Goal: Task Accomplishment & Management: Complete application form

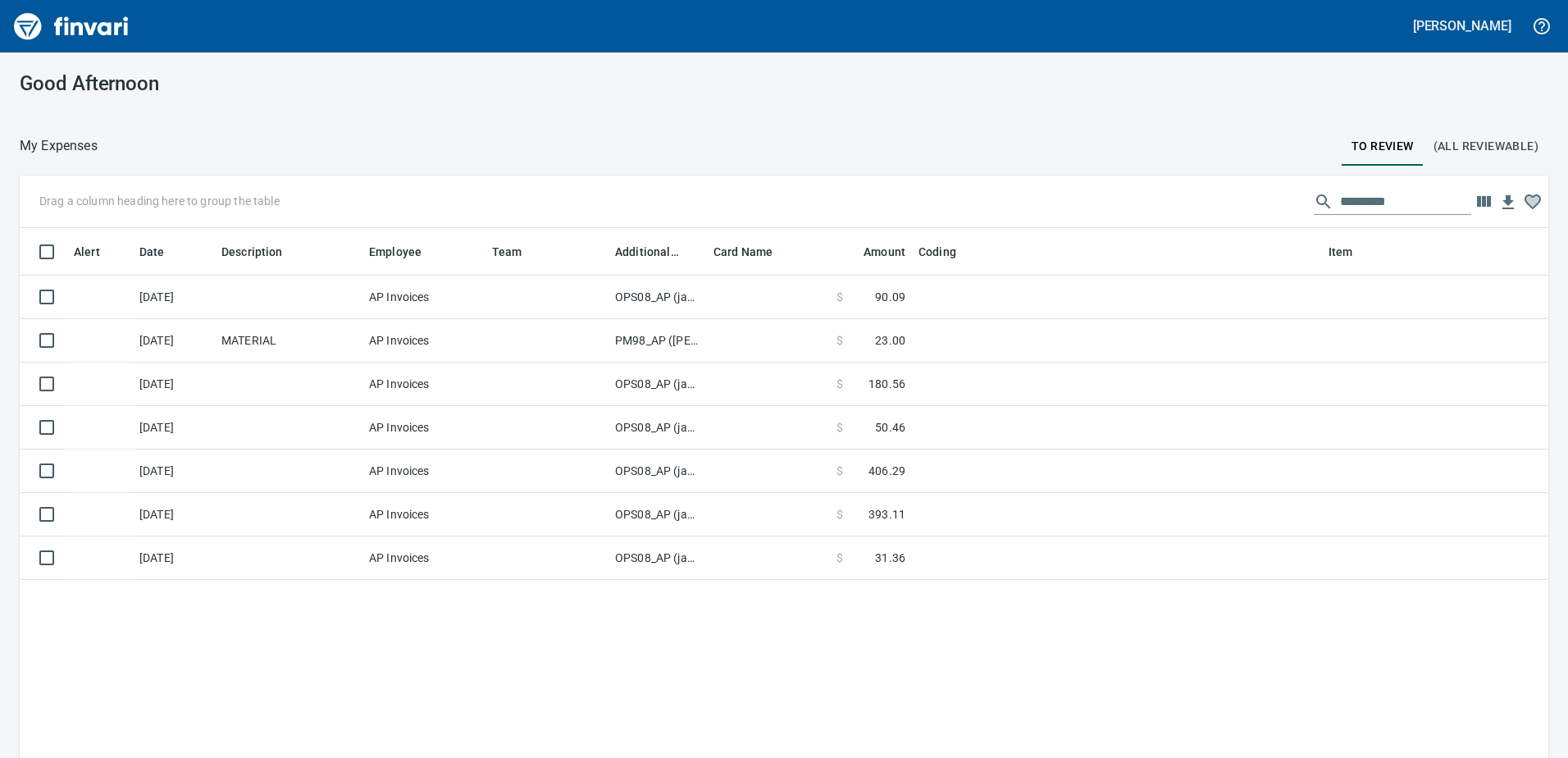
scroll to position [565, 1505]
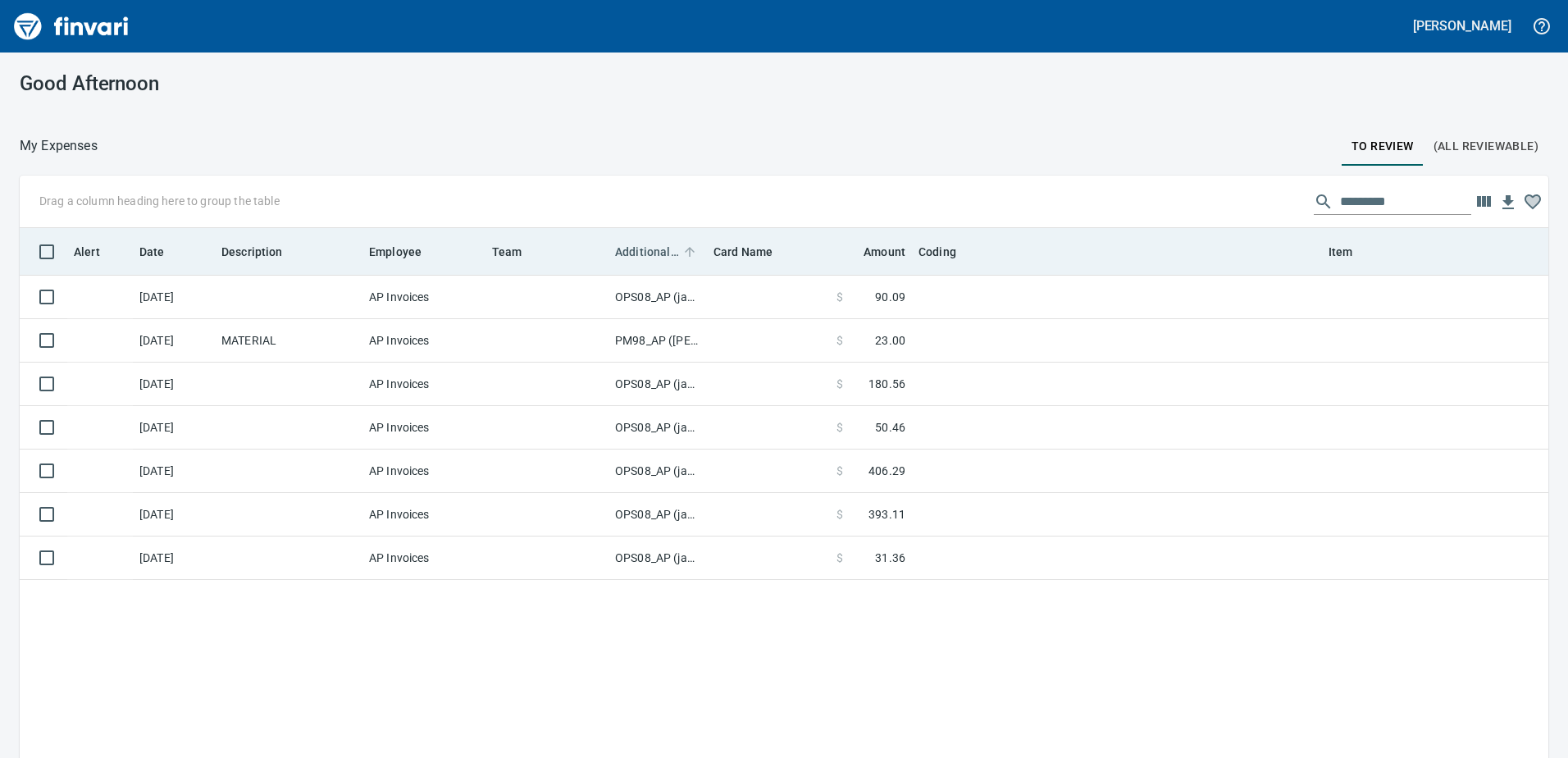
click at [640, 247] on span "Additional Reviewer" at bounding box center [647, 251] width 64 height 19
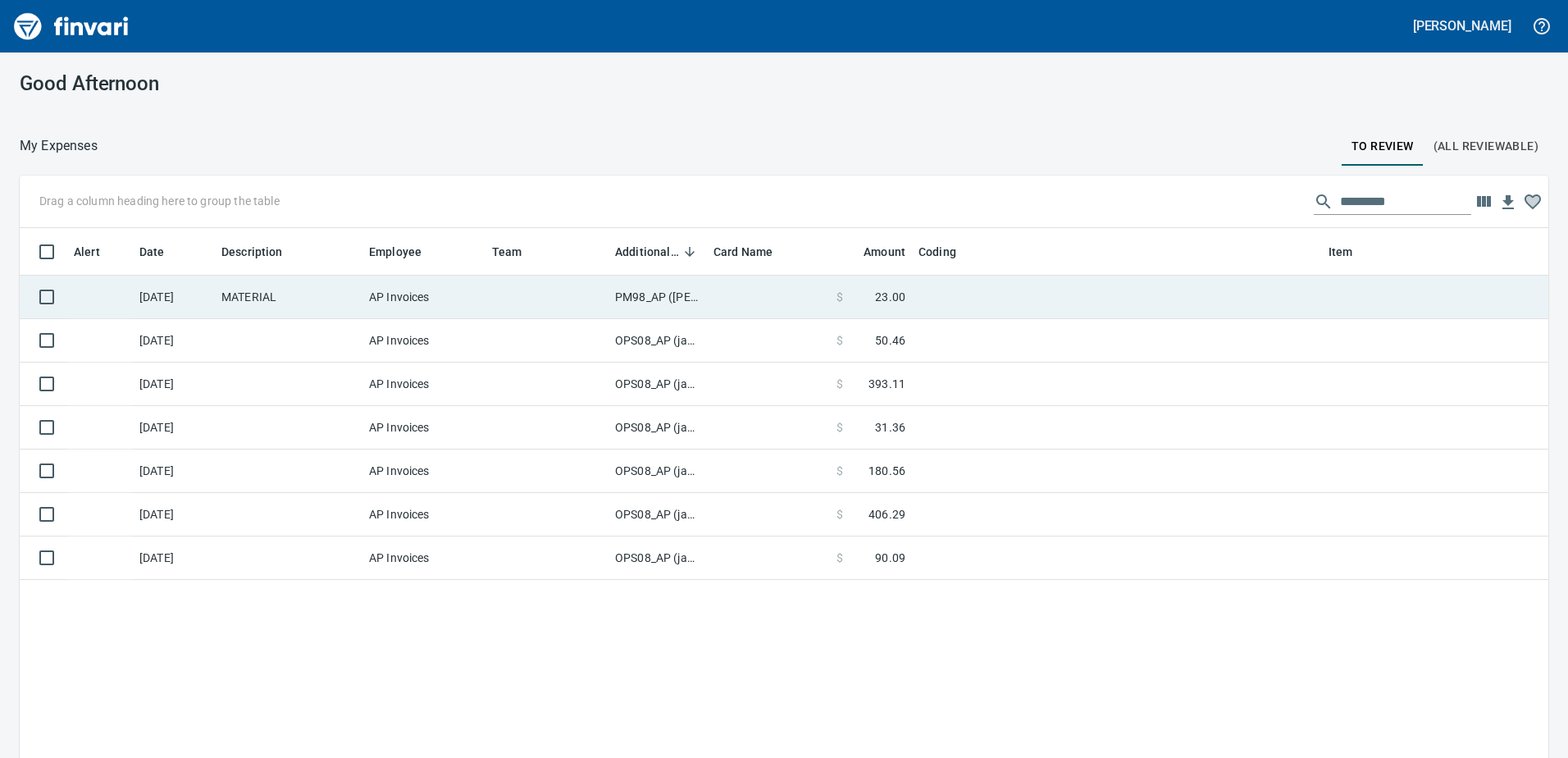
click at [645, 294] on td "PM98_AP ([PERSON_NAME], [PERSON_NAME])" at bounding box center [658, 296] width 98 height 43
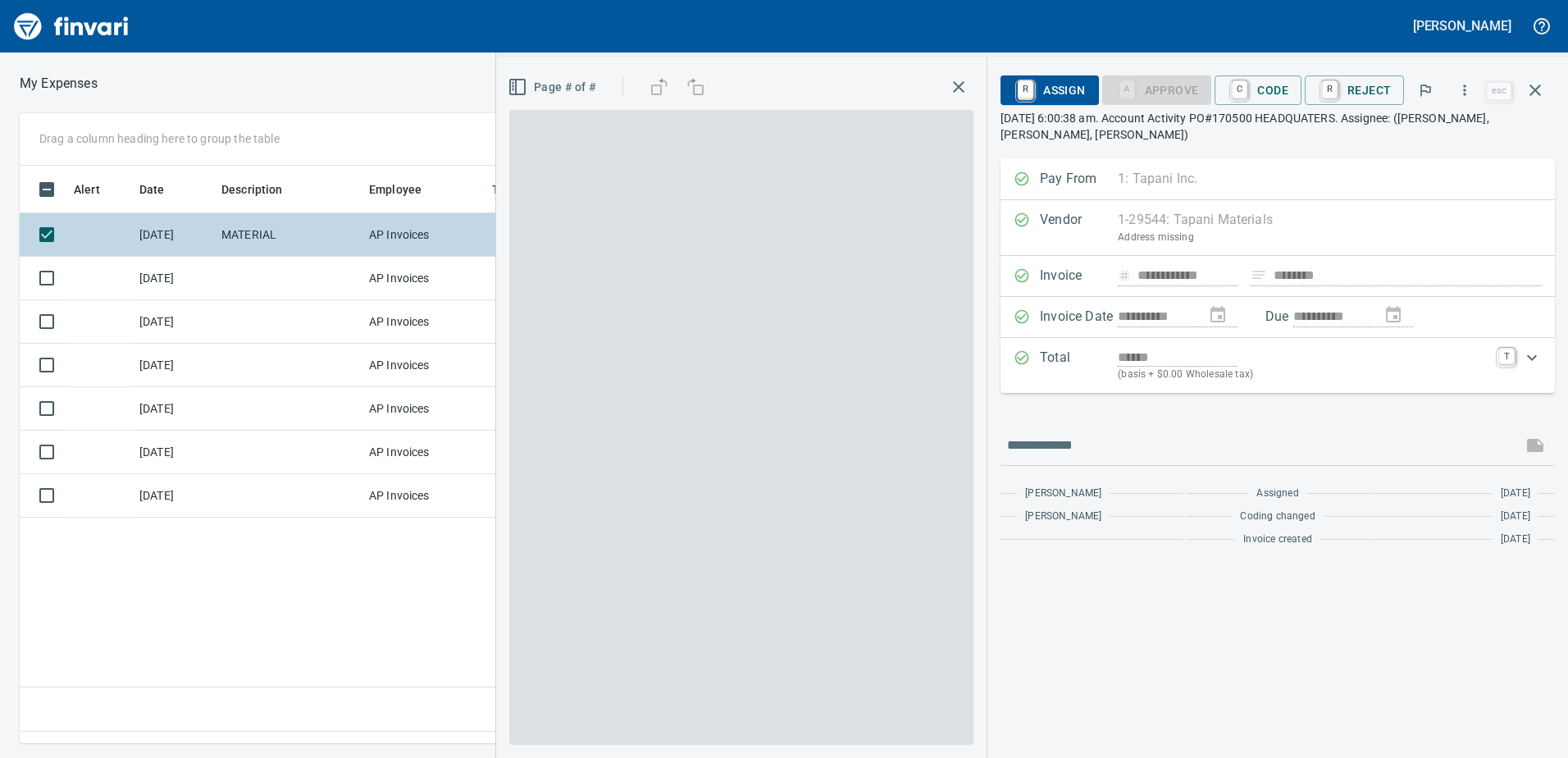
scroll to position [553, 1106]
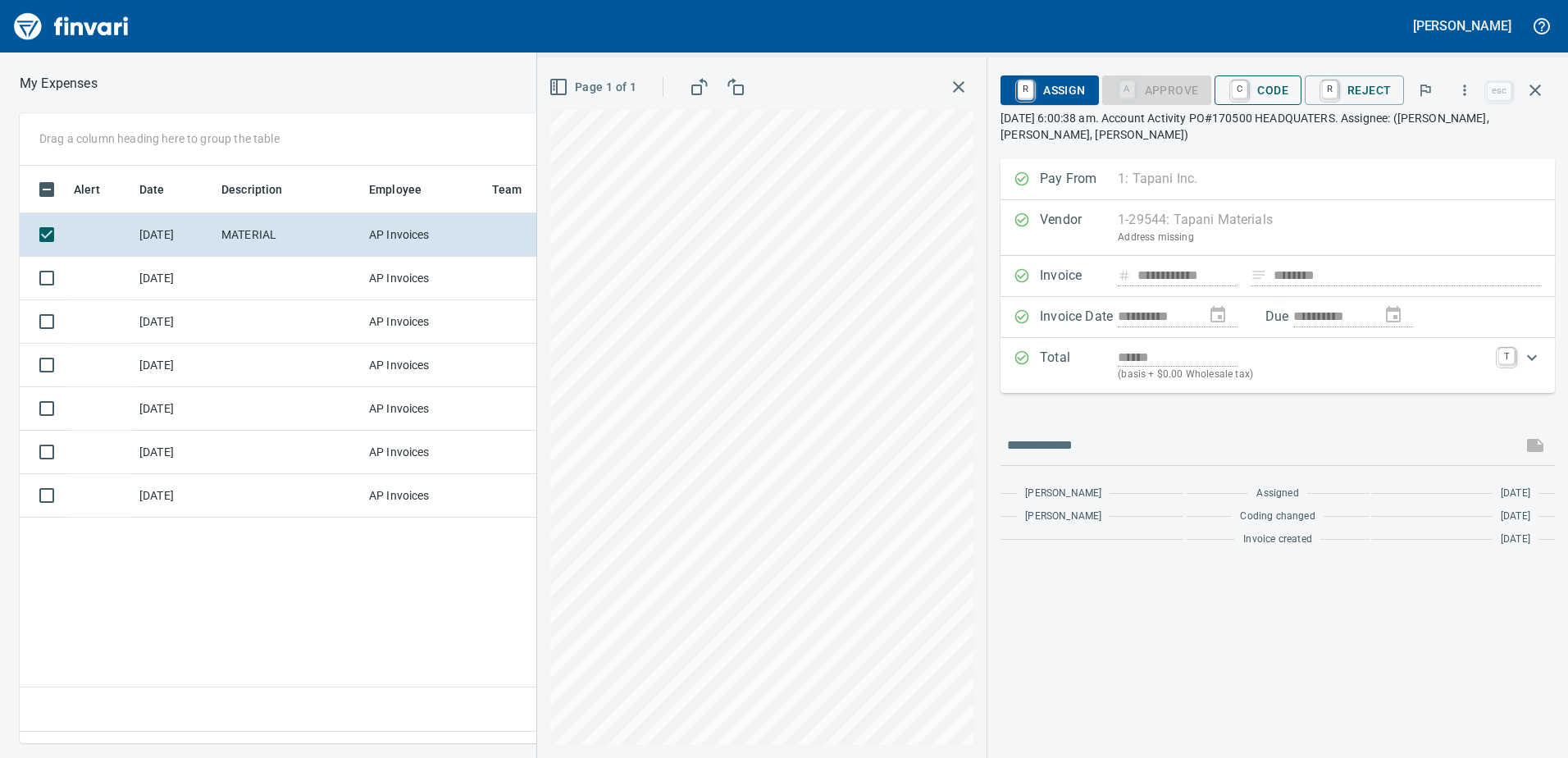
click at [1278, 91] on span "C Code" at bounding box center [1258, 91] width 61 height 28
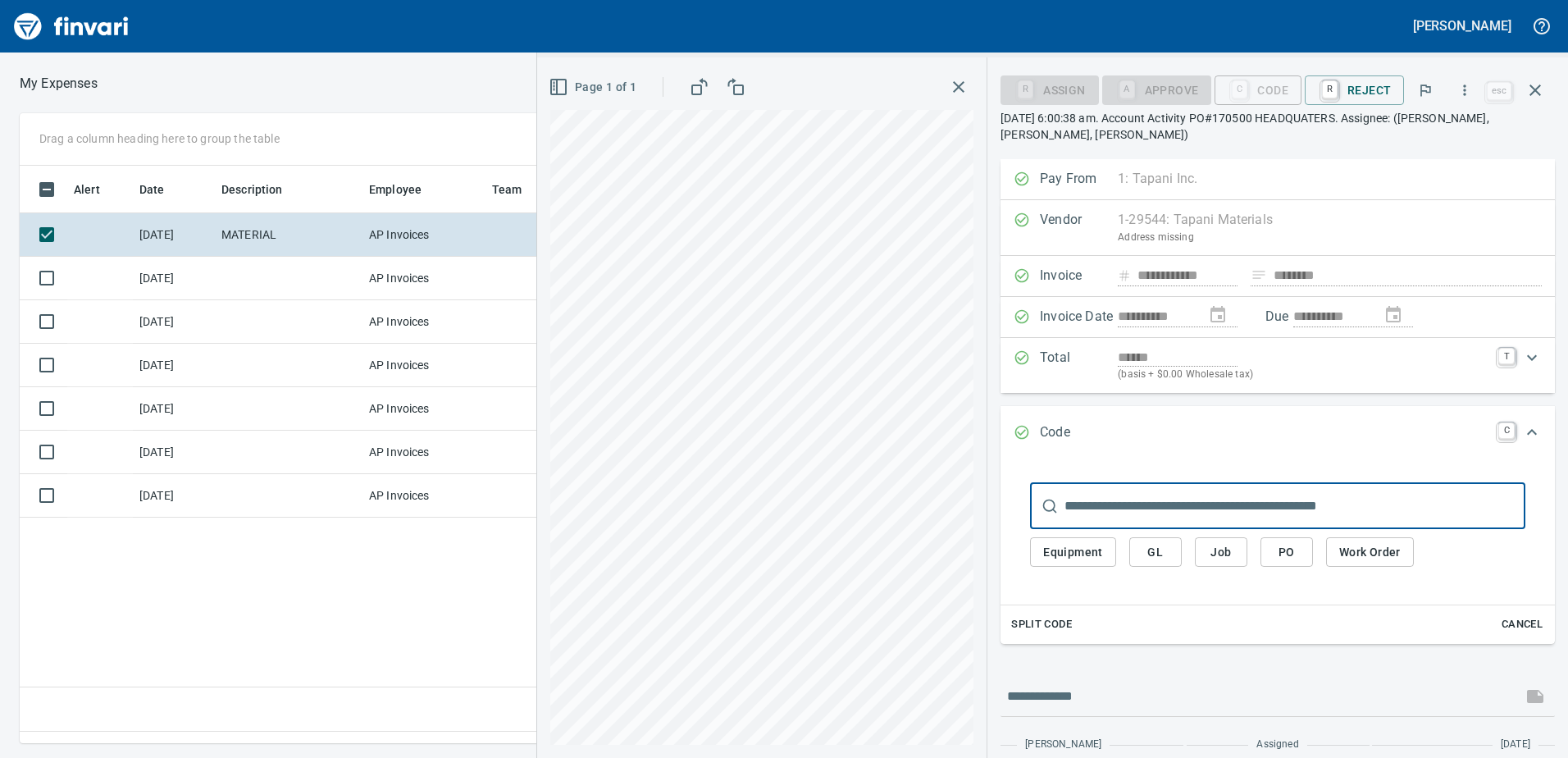
click at [1083, 555] on span "Equipment" at bounding box center [1073, 552] width 60 height 20
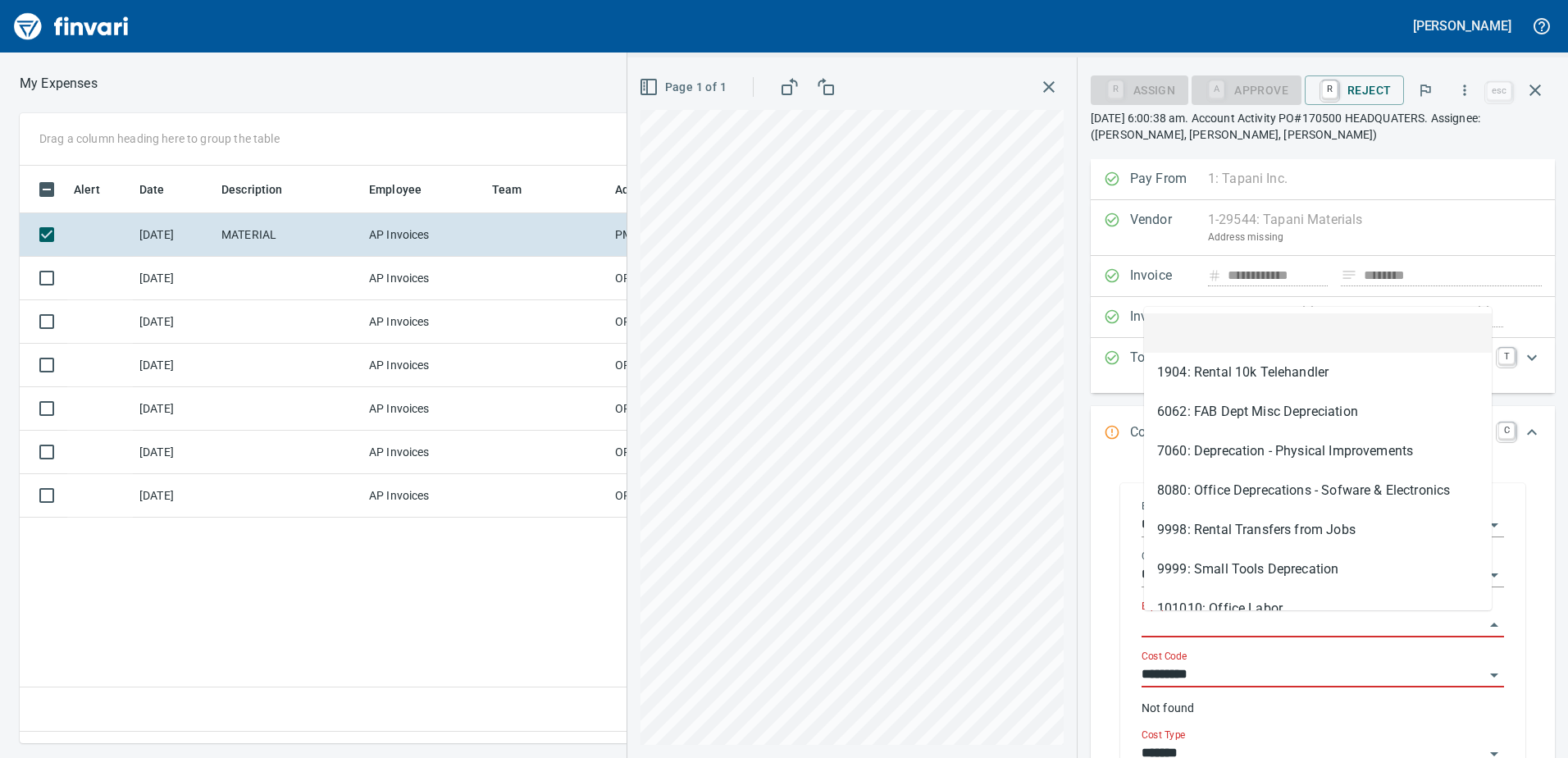
click at [1188, 624] on input "Equipment" at bounding box center [1313, 625] width 343 height 23
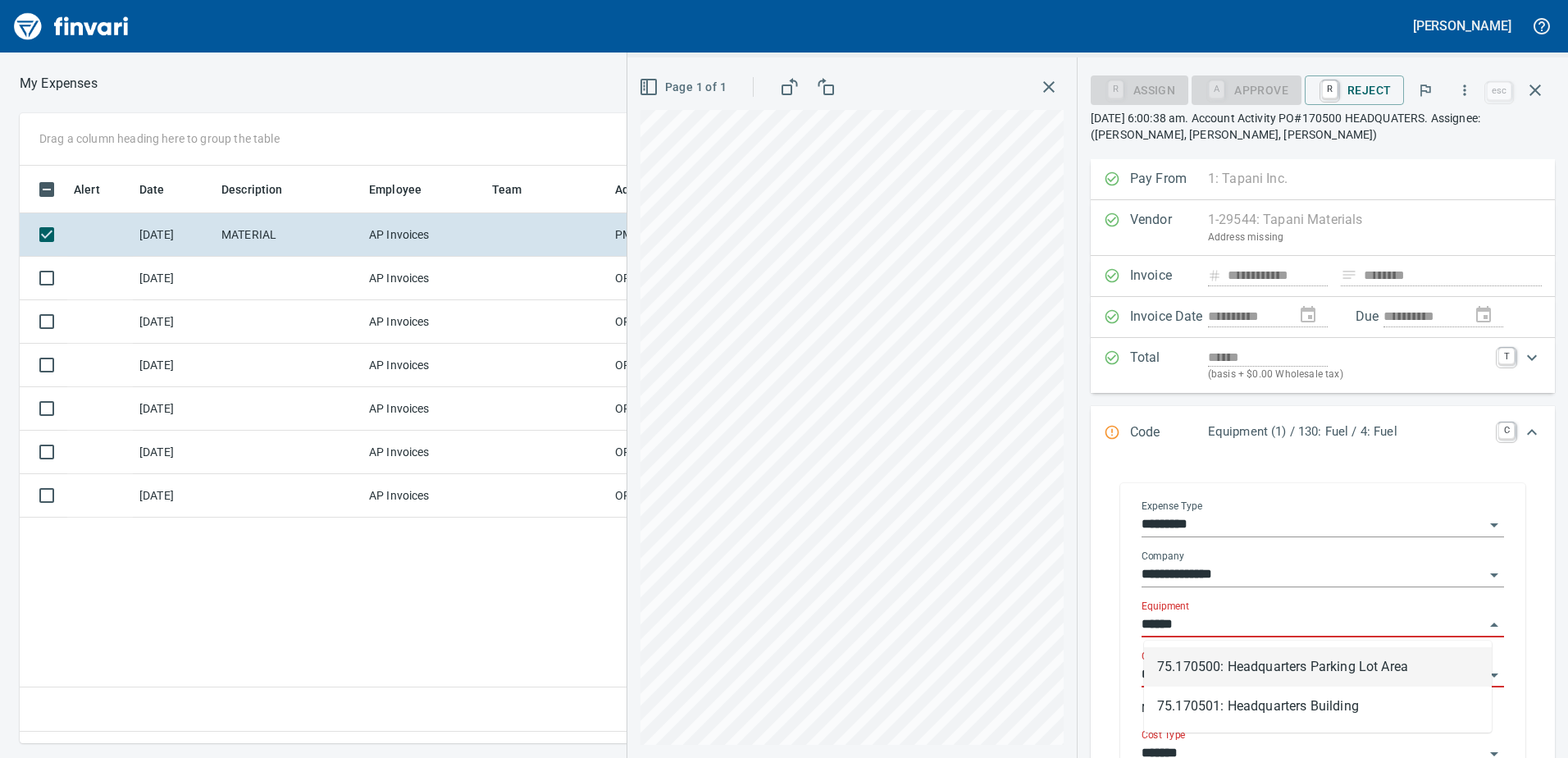
click at [1247, 671] on li "75.170500: Headquarters Parking Lot Area" at bounding box center [1317, 667] width 347 height 40
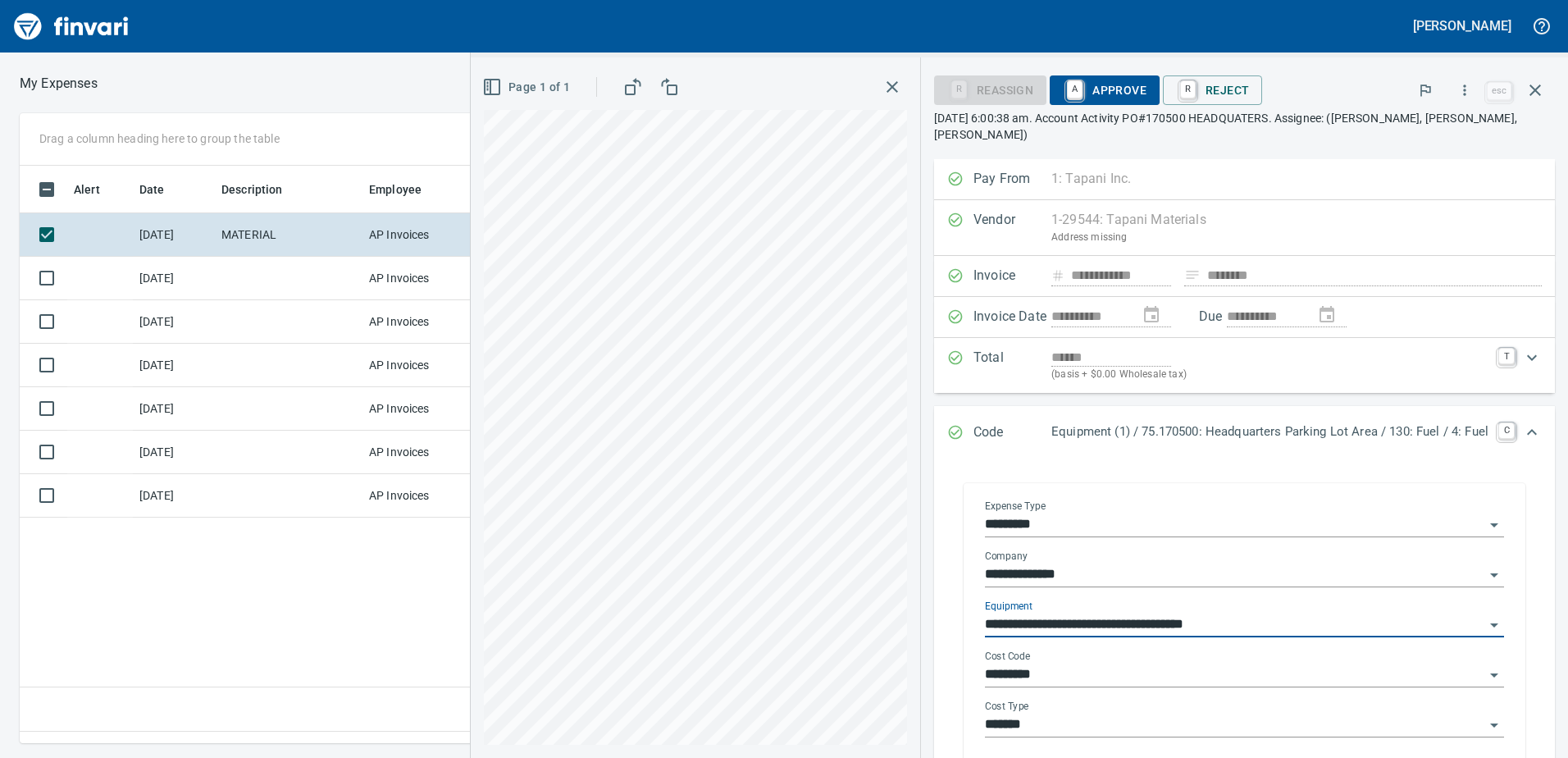
type input "**********"
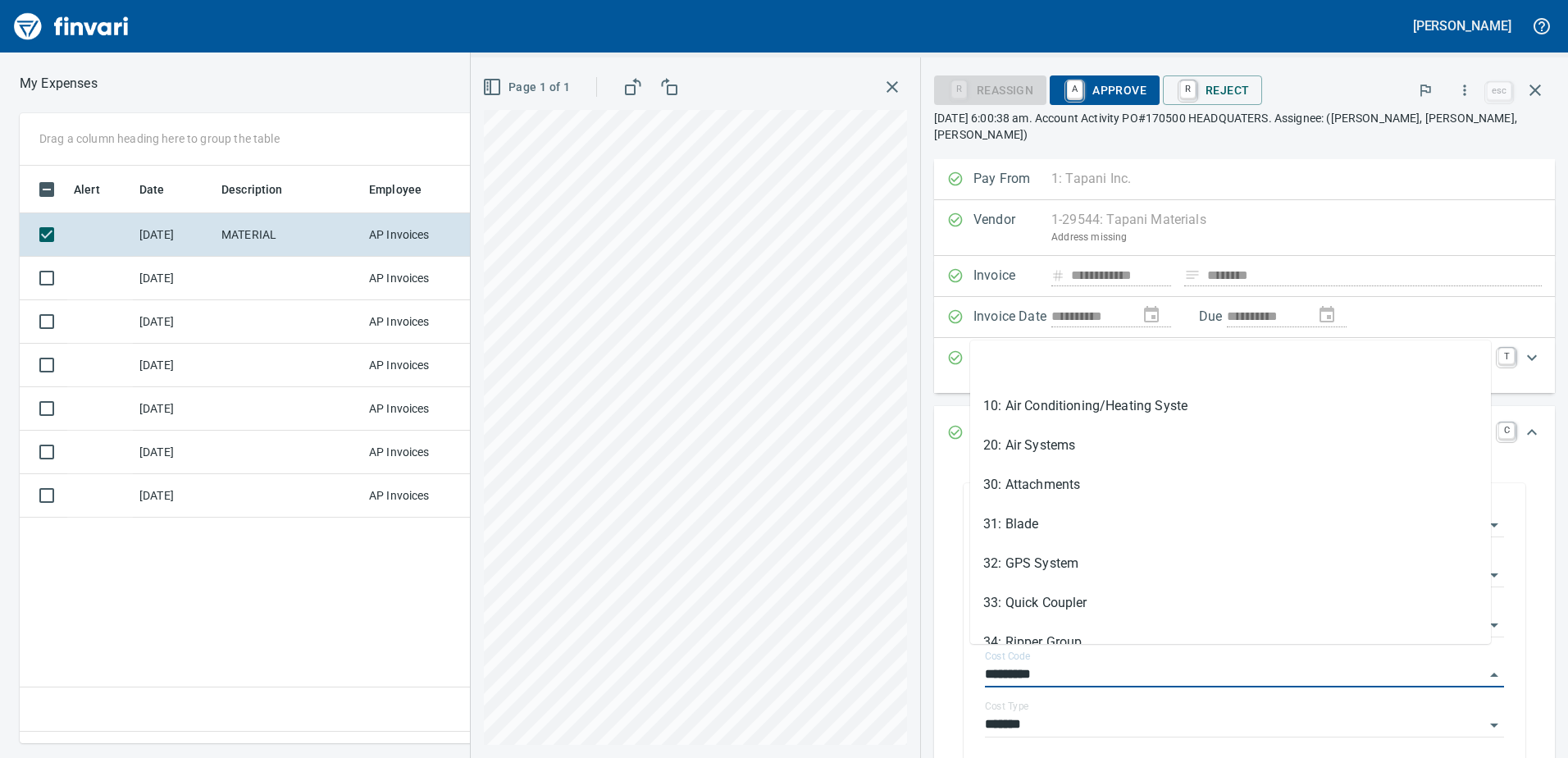
drag, startPoint x: 1043, startPoint y: 661, endPoint x: 949, endPoint y: 650, distance: 94.6
click at [949, 650] on div "**********" at bounding box center [1244, 627] width 594 height 320
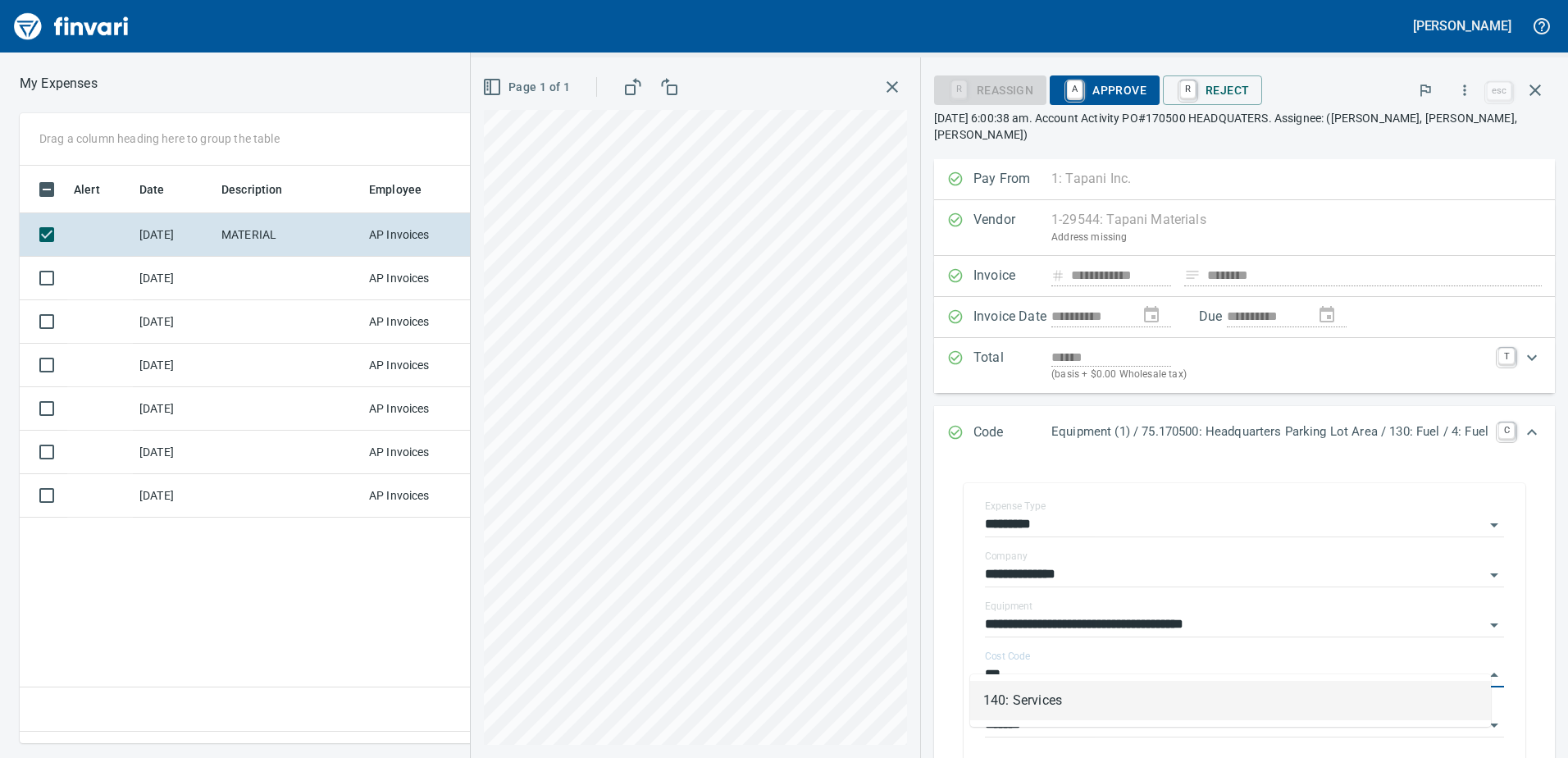
click at [1011, 703] on li "140: Services" at bounding box center [1230, 700] width 521 height 40
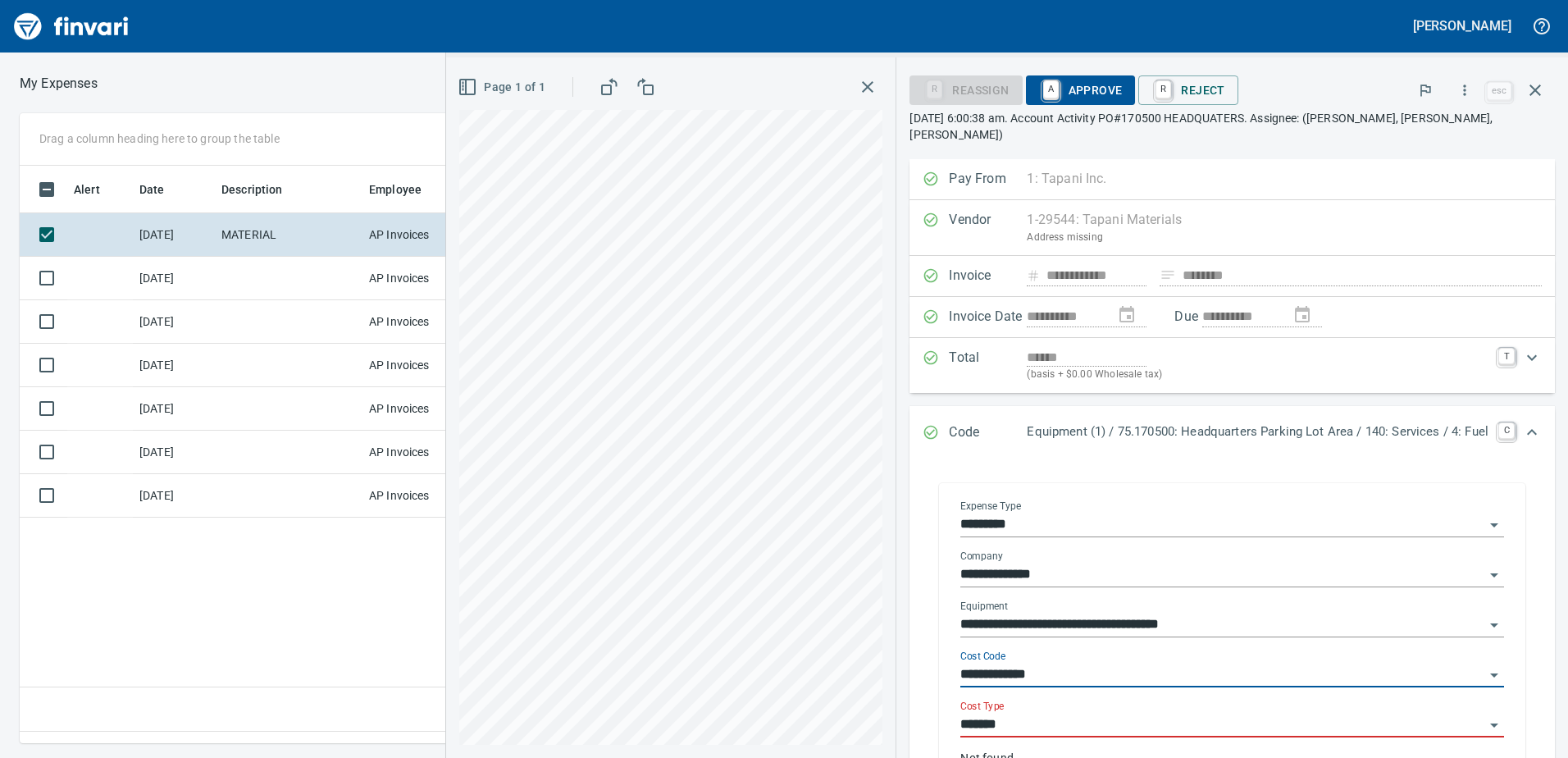
type input "**********"
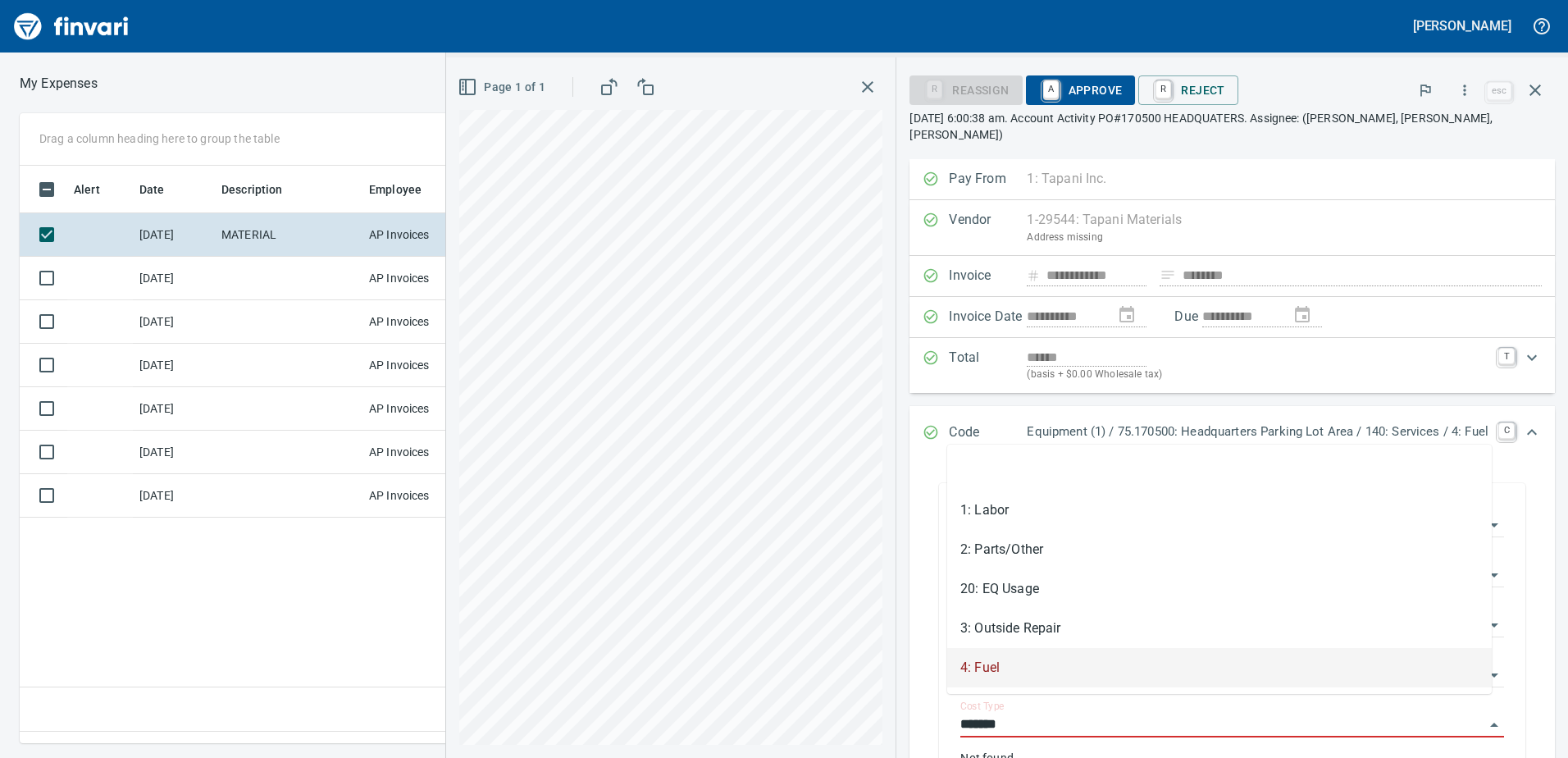
drag, startPoint x: 1003, startPoint y: 707, endPoint x: 925, endPoint y: 697, distance: 78.6
click at [925, 697] on div "**********" at bounding box center [1232, 641] width 619 height 348
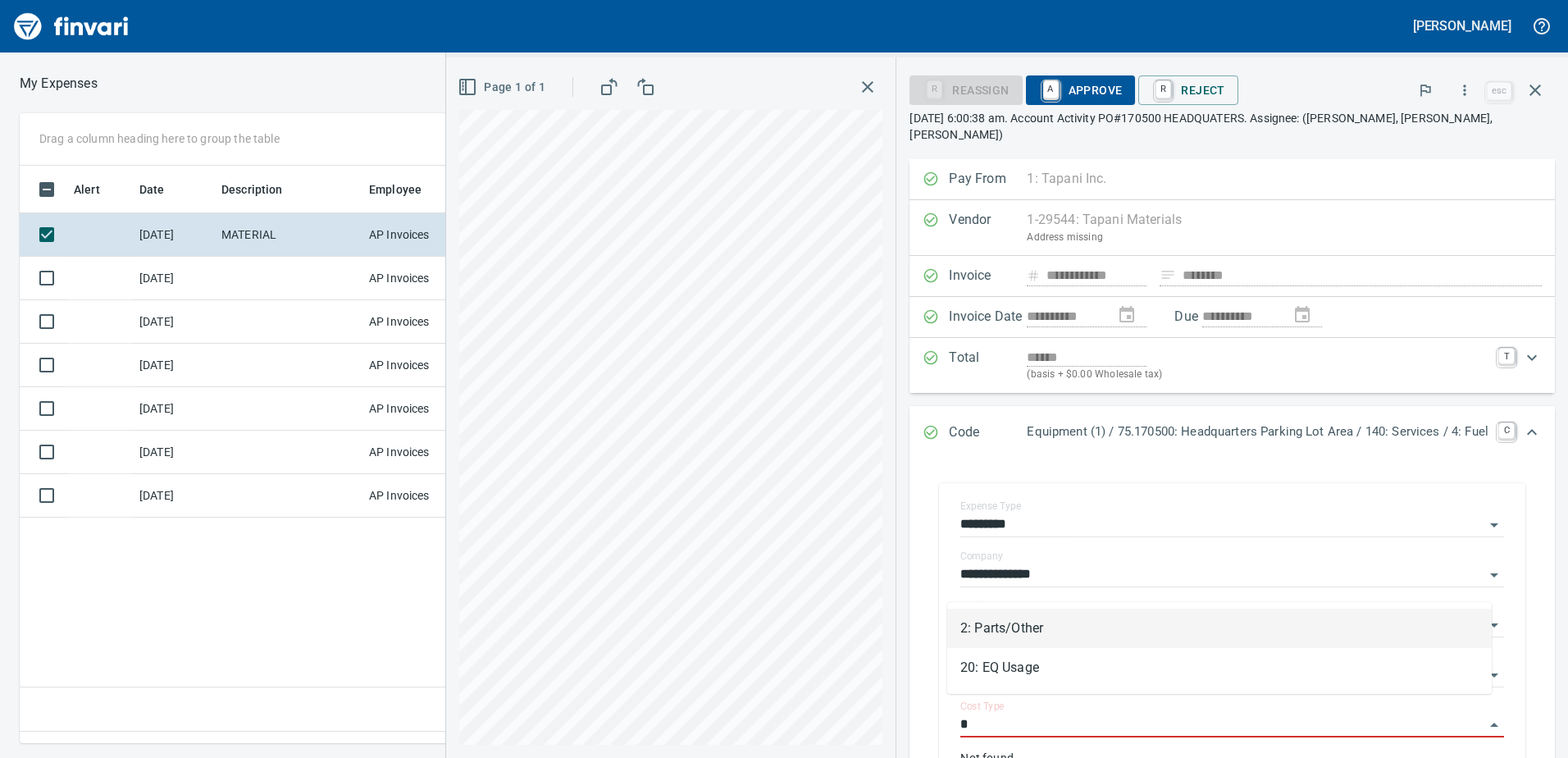
click at [1004, 628] on li "2: Parts/Other" at bounding box center [1219, 628] width 544 height 40
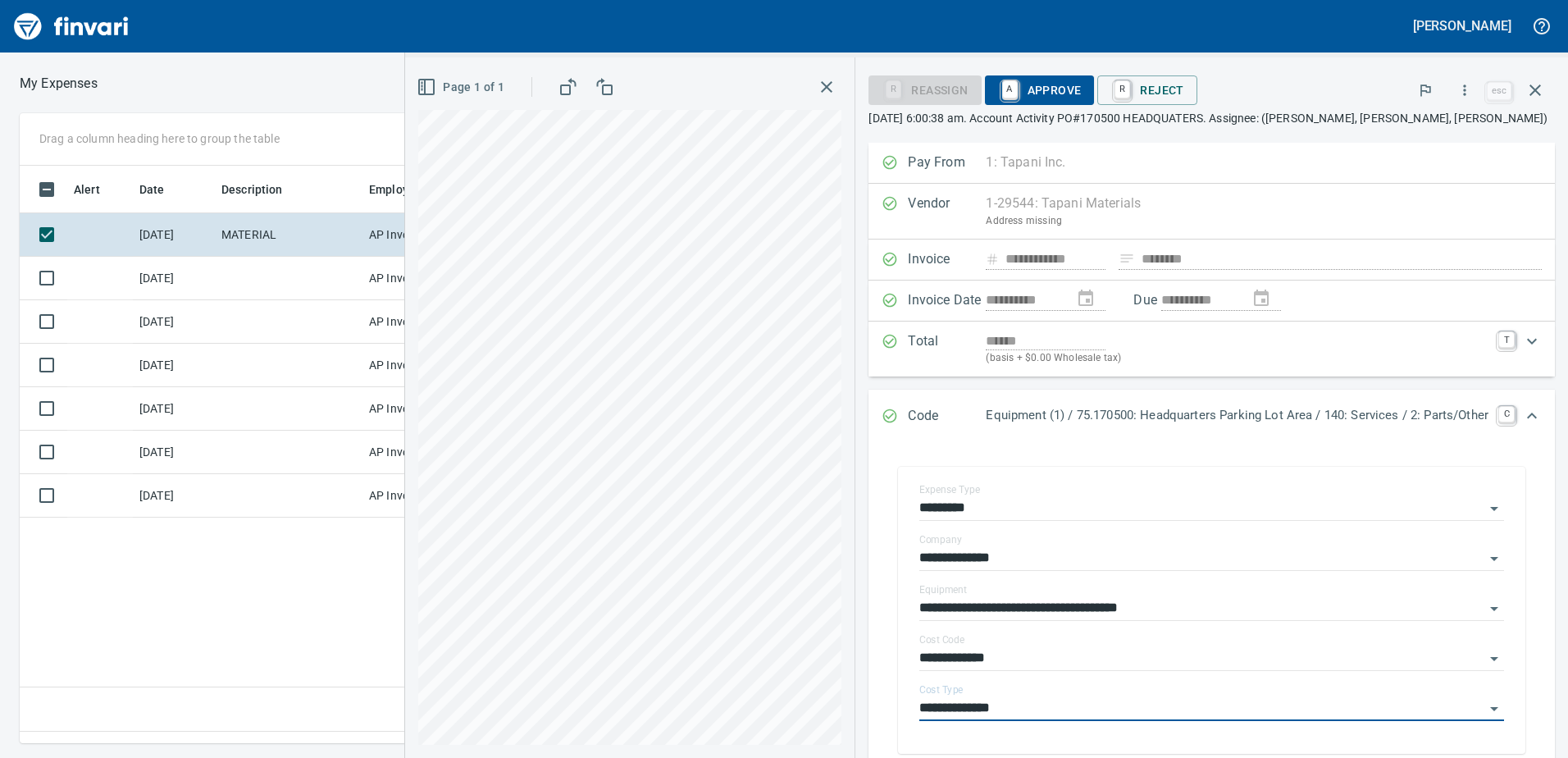
type input "**********"
click at [1010, 88] on span "A Approve" at bounding box center [1039, 91] width 84 height 28
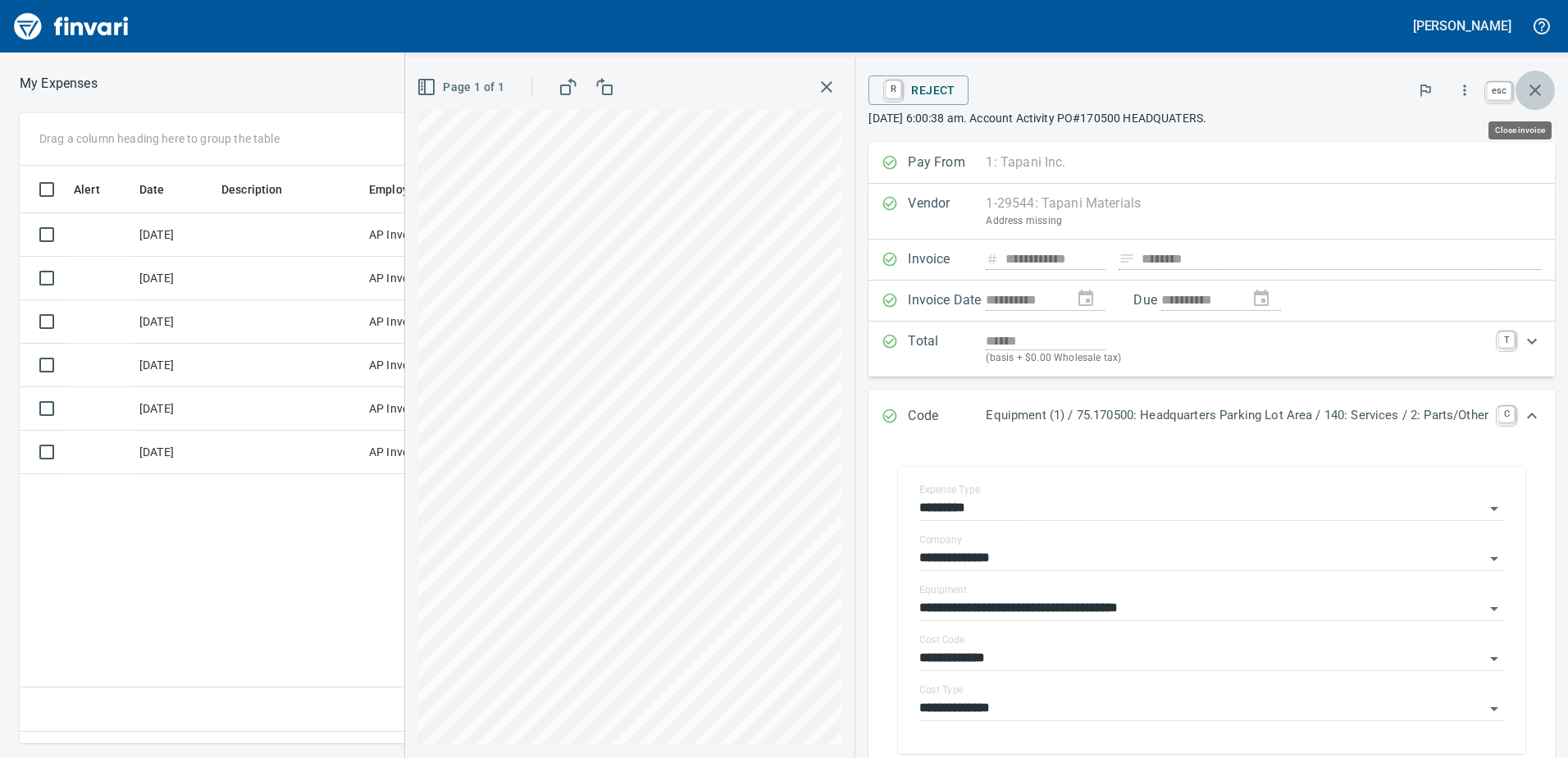
click at [1533, 89] on icon "button" at bounding box center [1535, 90] width 11 height 11
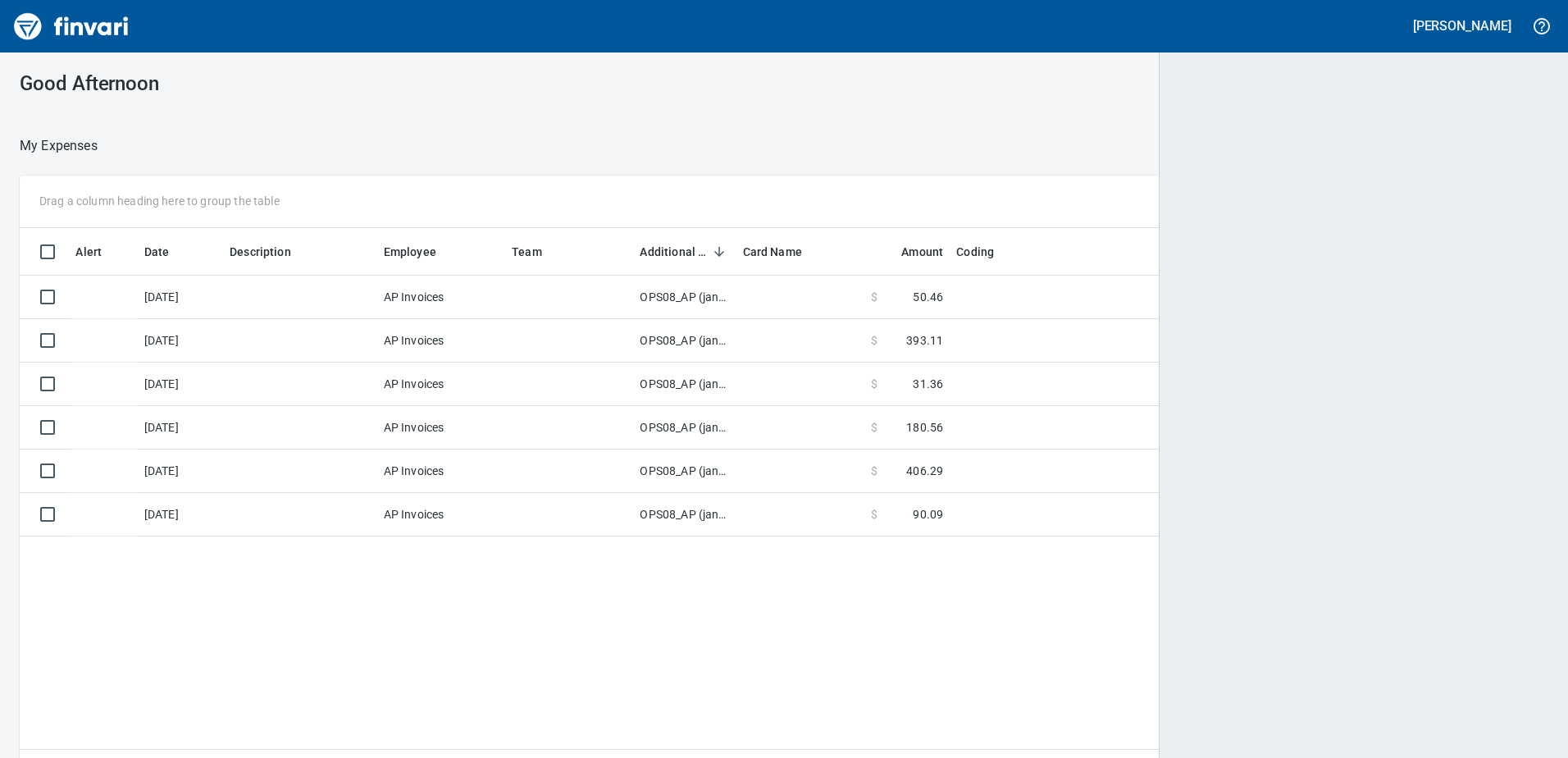
scroll to position [2, 2]
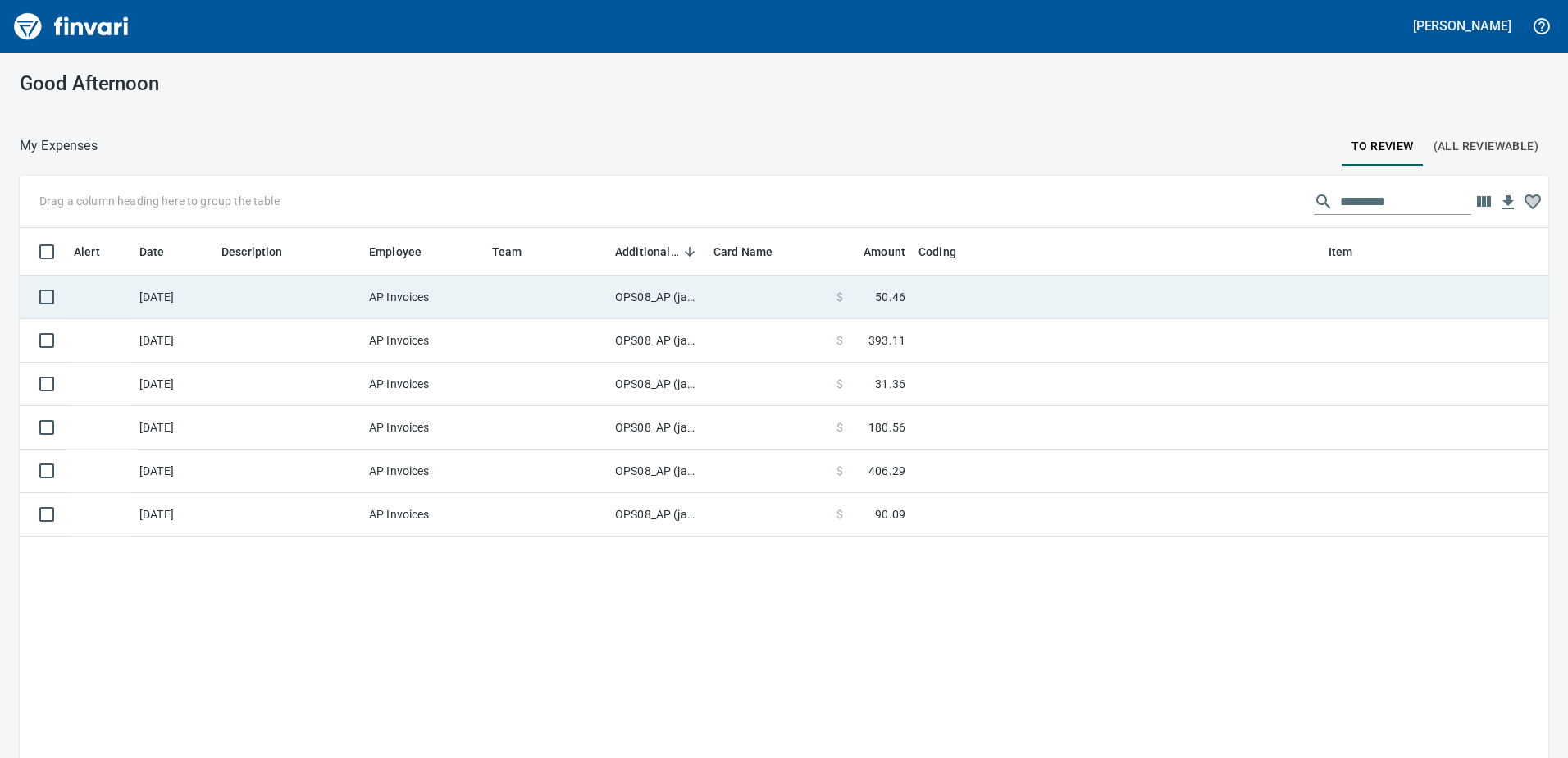
click at [641, 298] on td "OPS08_AP (janettep, samr)" at bounding box center [658, 296] width 98 height 43
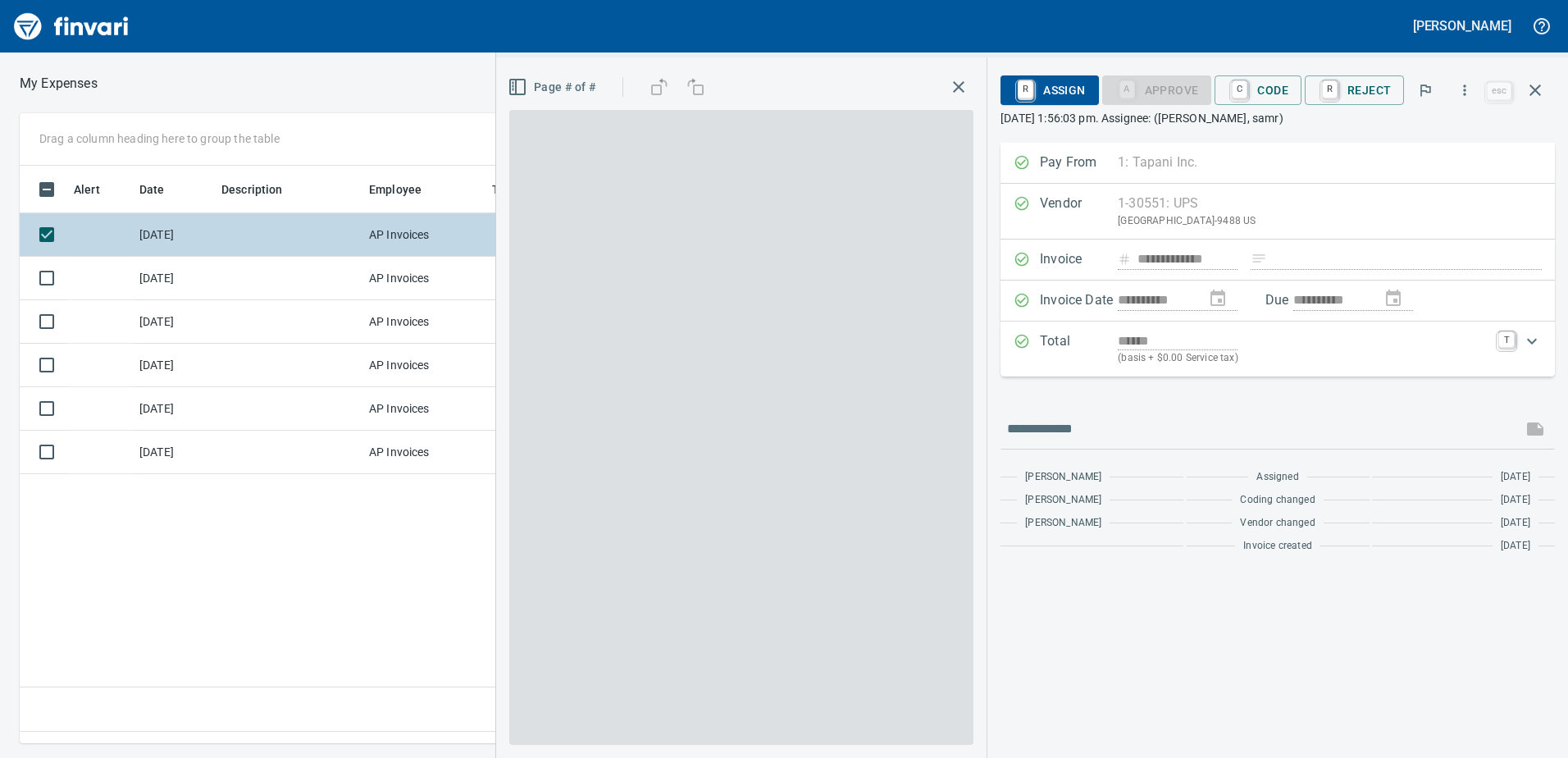
scroll to position [553, 1106]
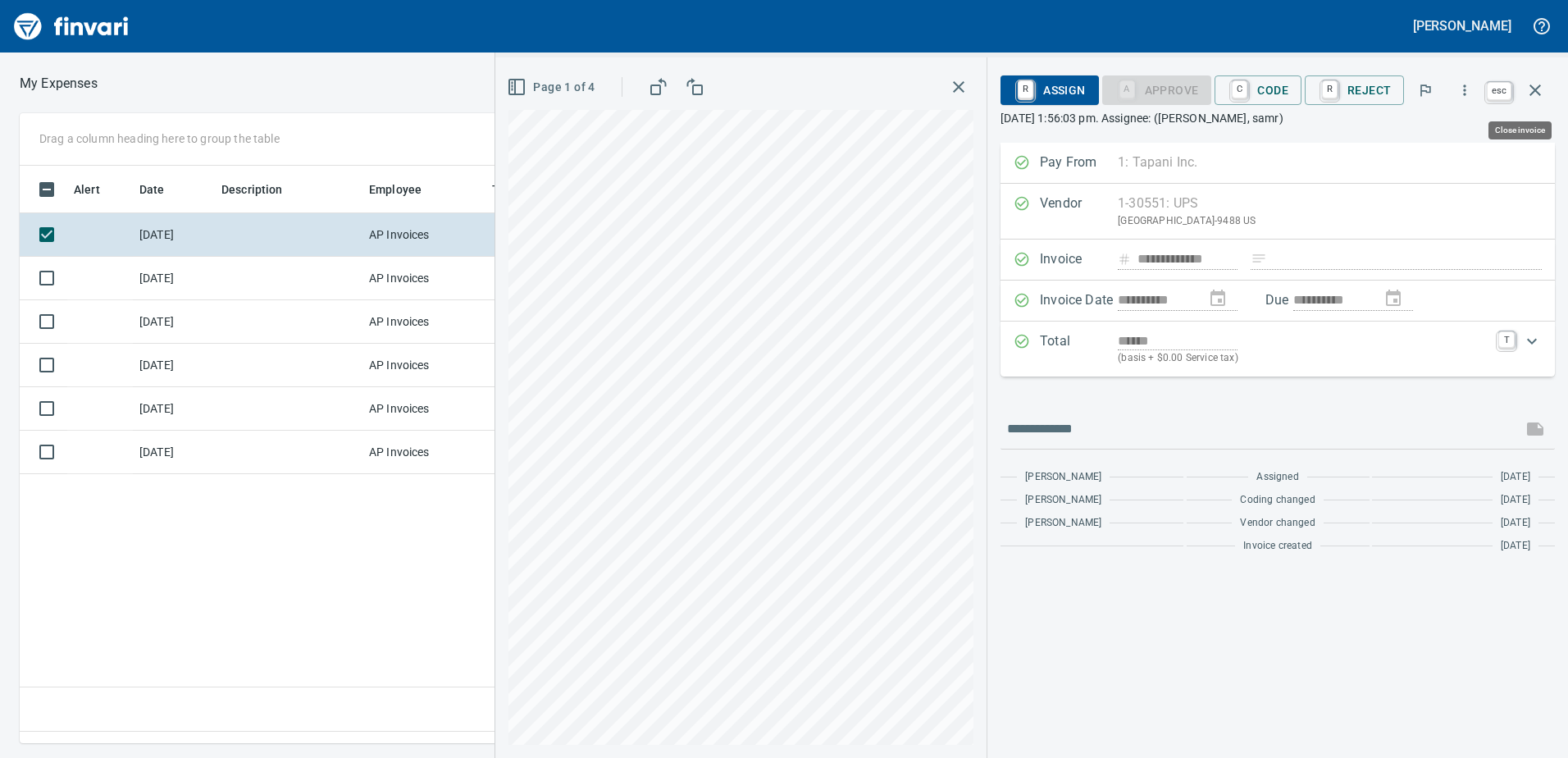
click at [1542, 91] on icon "button" at bounding box center [1535, 90] width 19 height 19
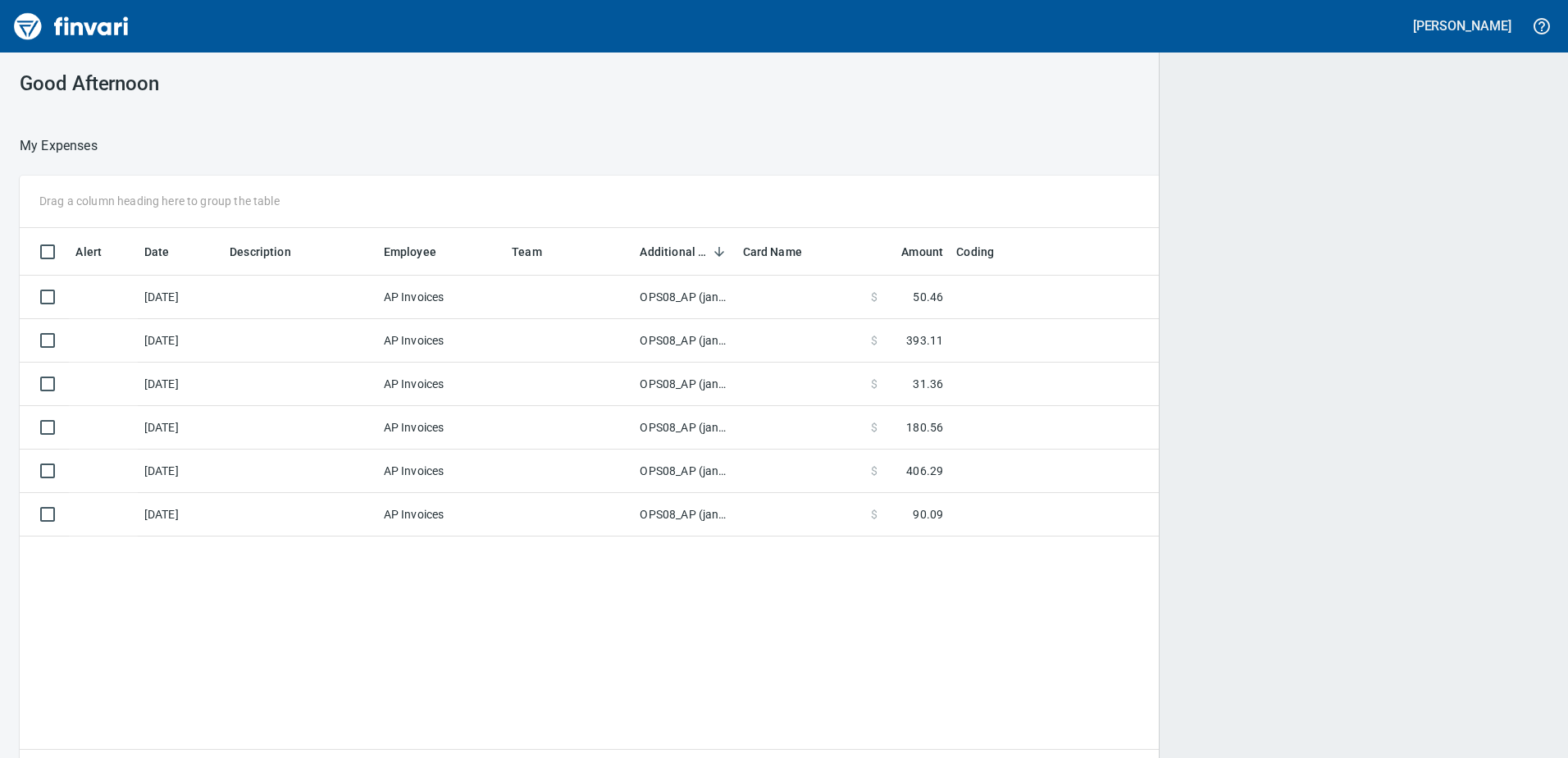
scroll to position [565, 1501]
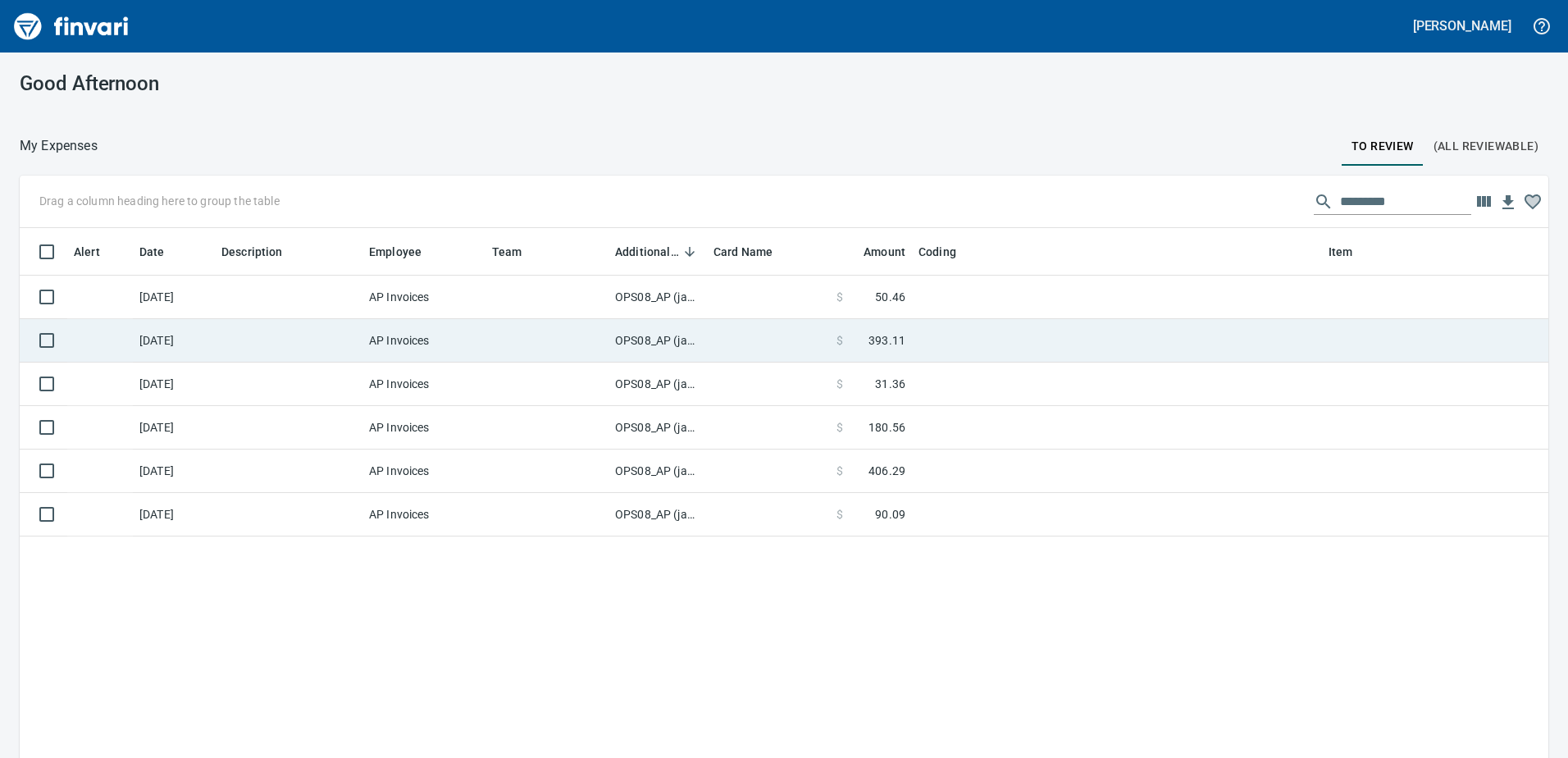
click at [645, 339] on td "OPS08_AP (janettep, samr)" at bounding box center [658, 340] width 98 height 43
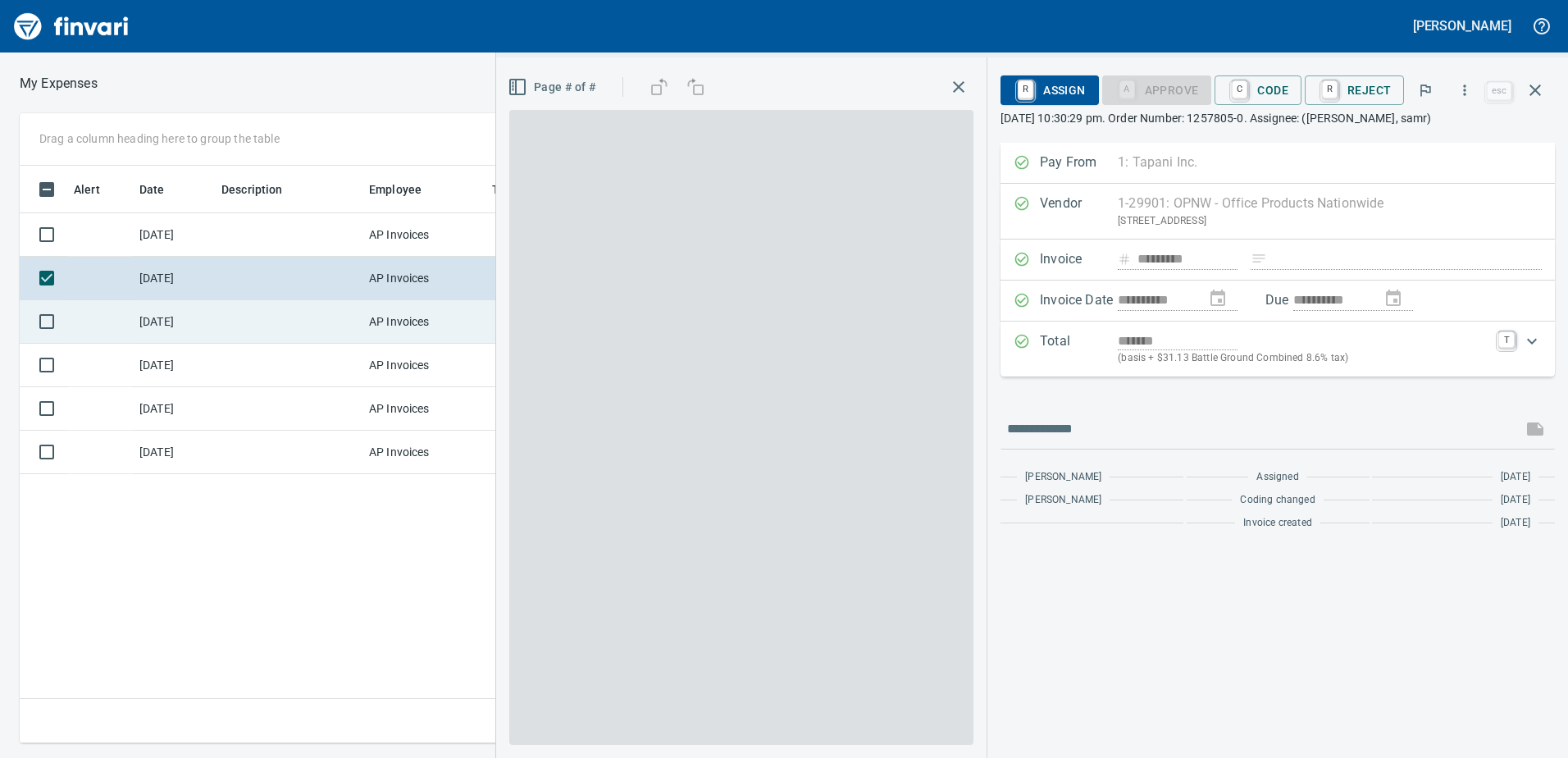
scroll to position [553, 1106]
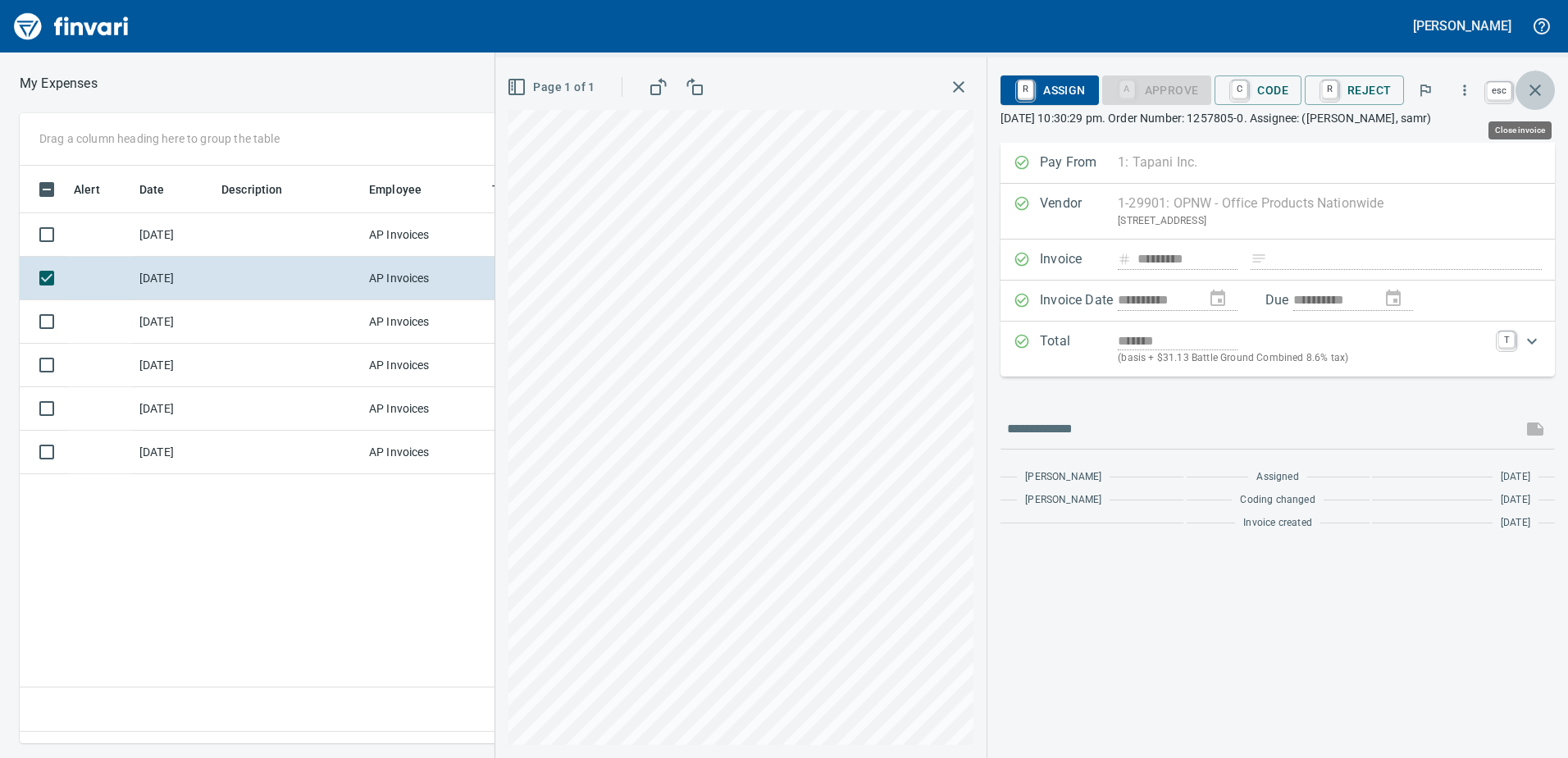
click at [1536, 86] on icon "button" at bounding box center [1535, 90] width 19 height 19
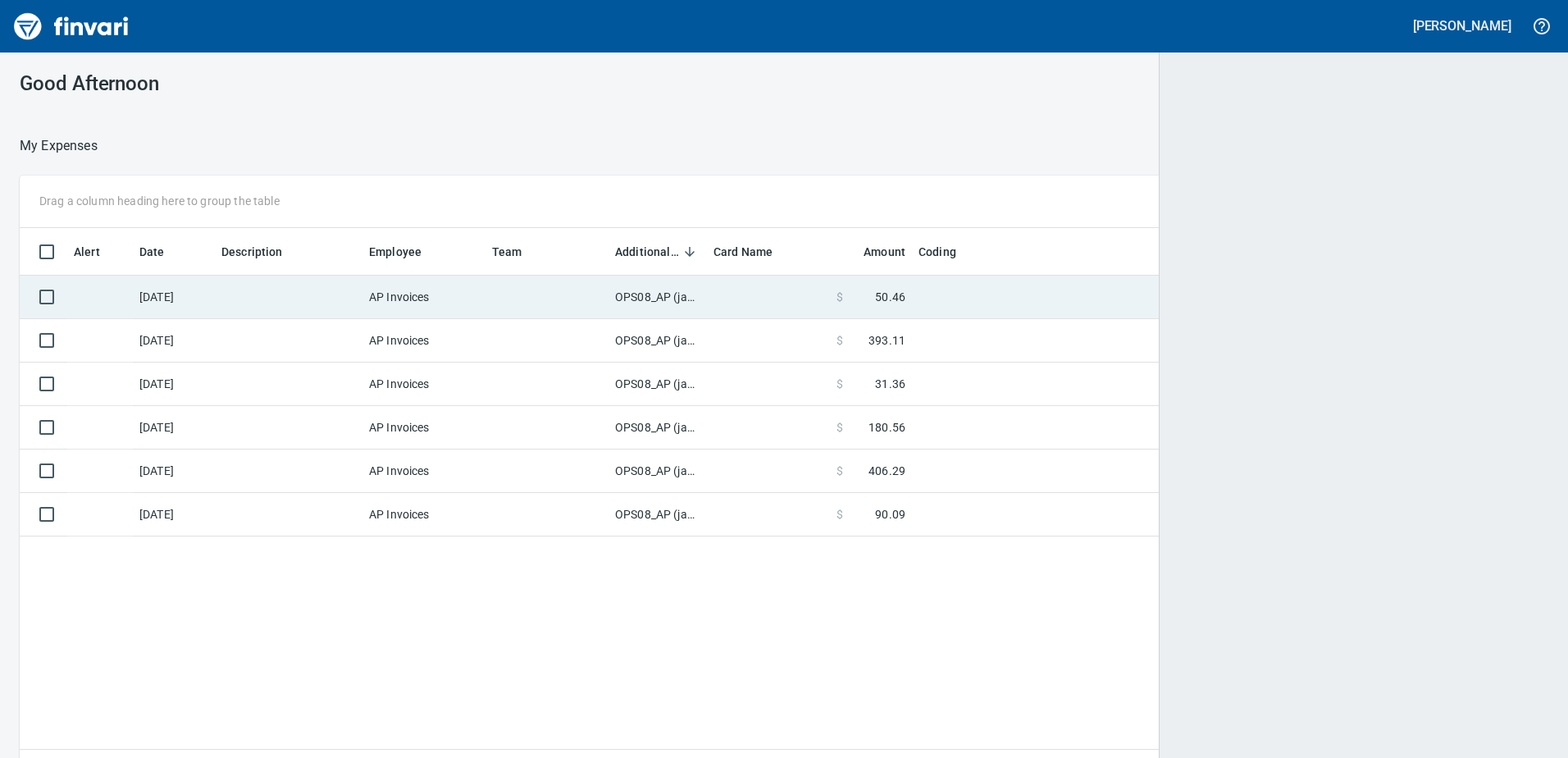
scroll to position [565, 1505]
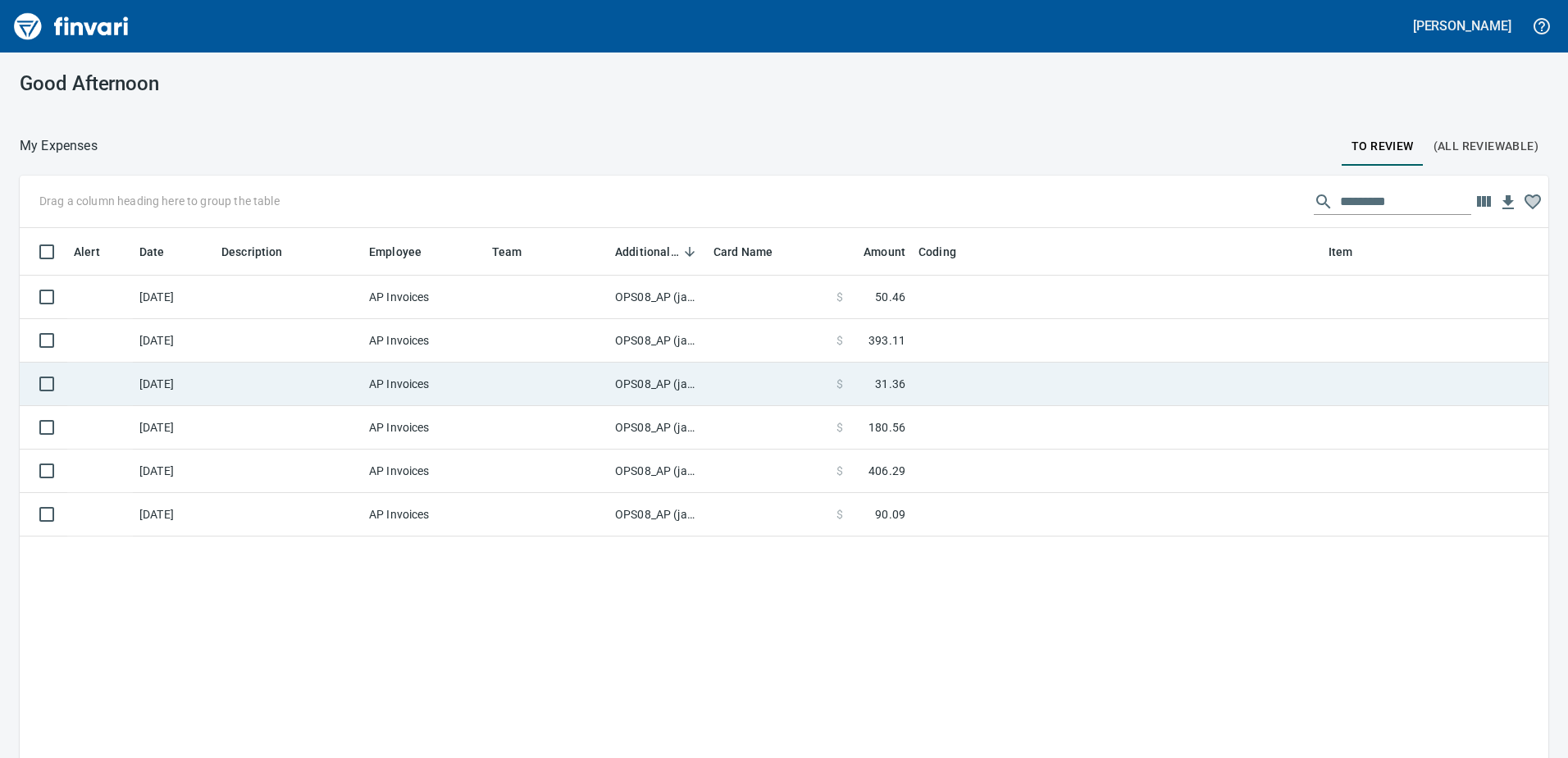
click at [643, 380] on td "OPS08_AP (janettep, samr)" at bounding box center [658, 383] width 98 height 43
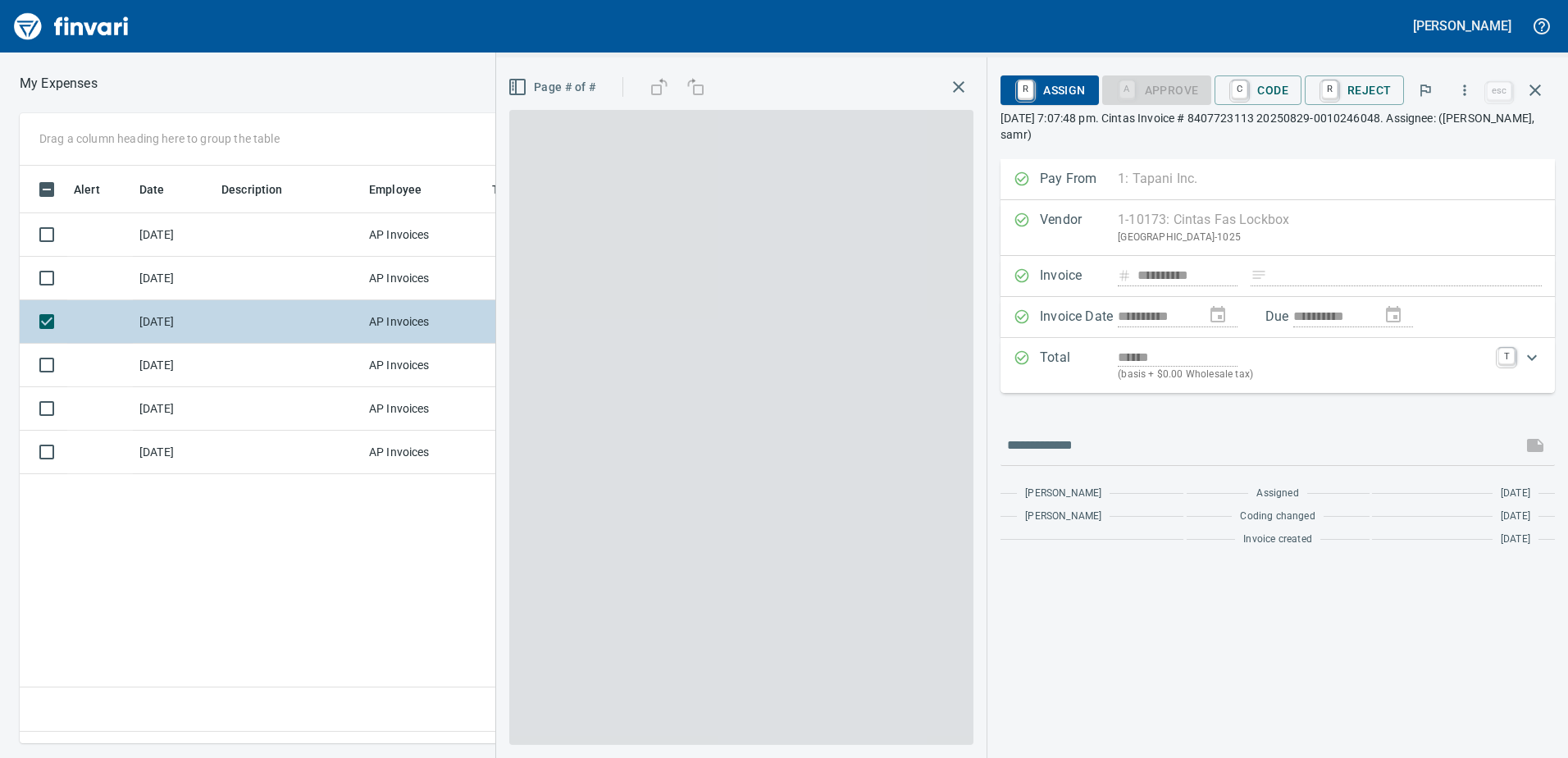
scroll to position [553, 1106]
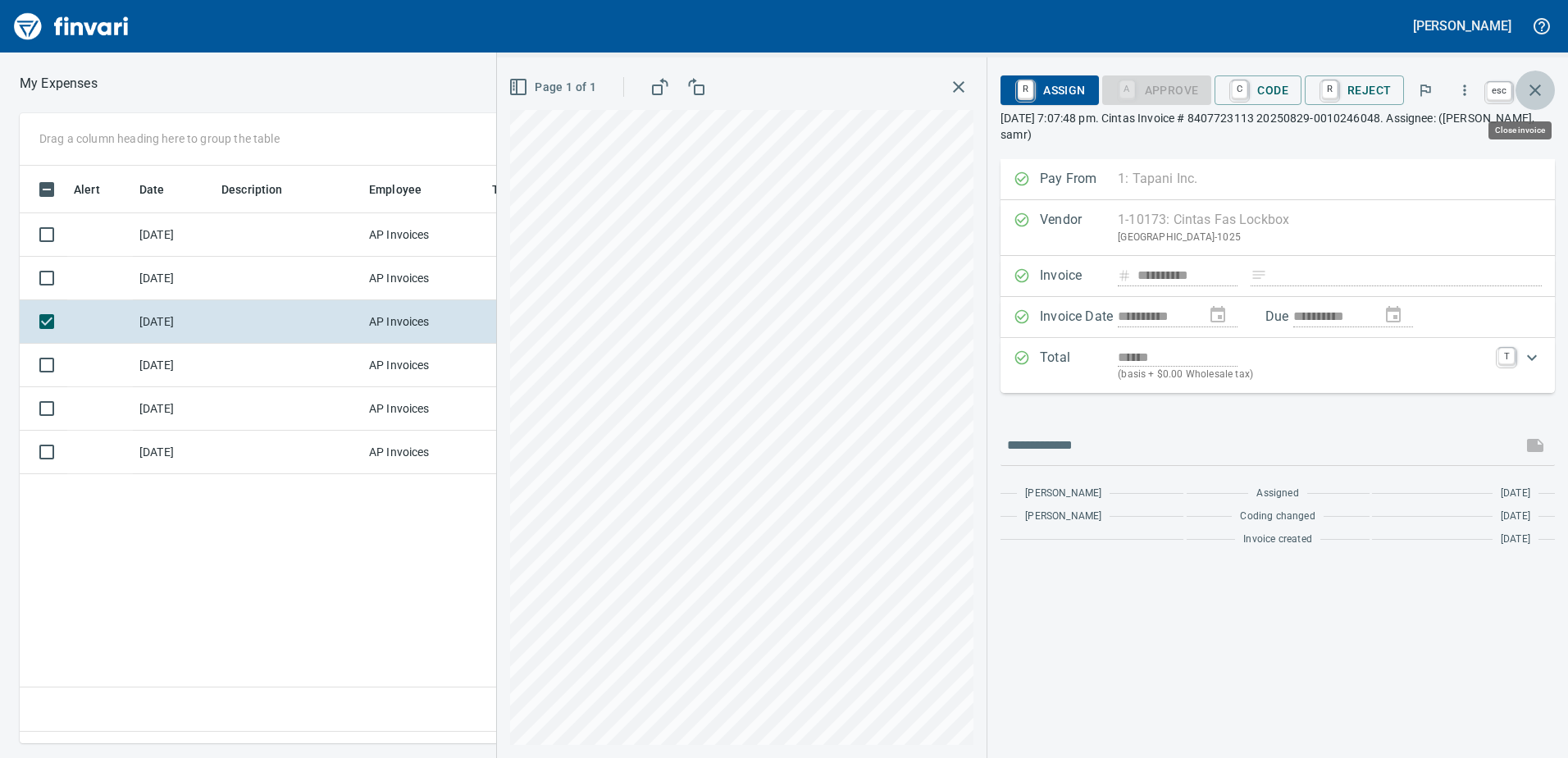
click at [1542, 85] on icon "button" at bounding box center [1535, 90] width 19 height 19
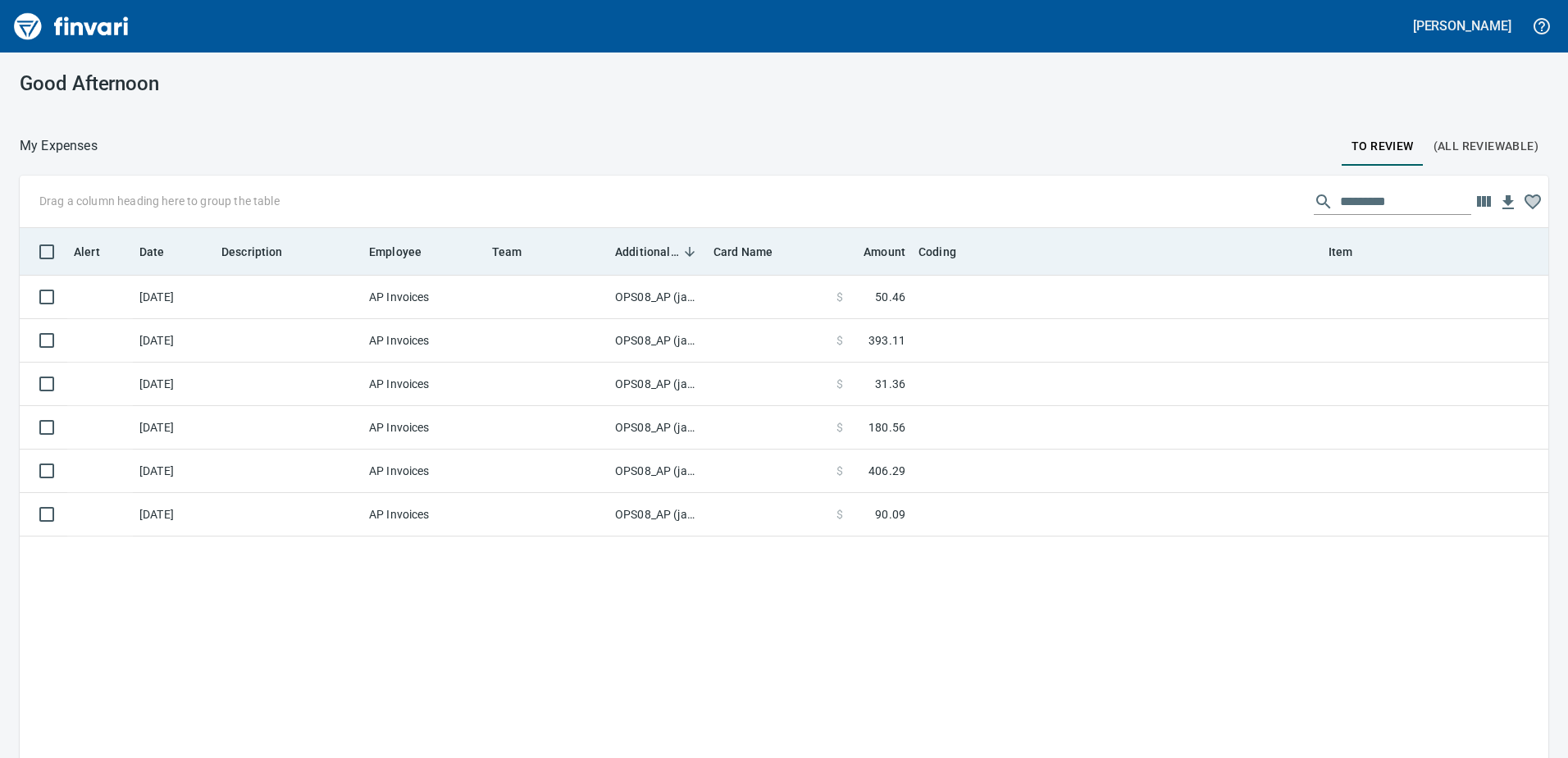
scroll to position [2, 2]
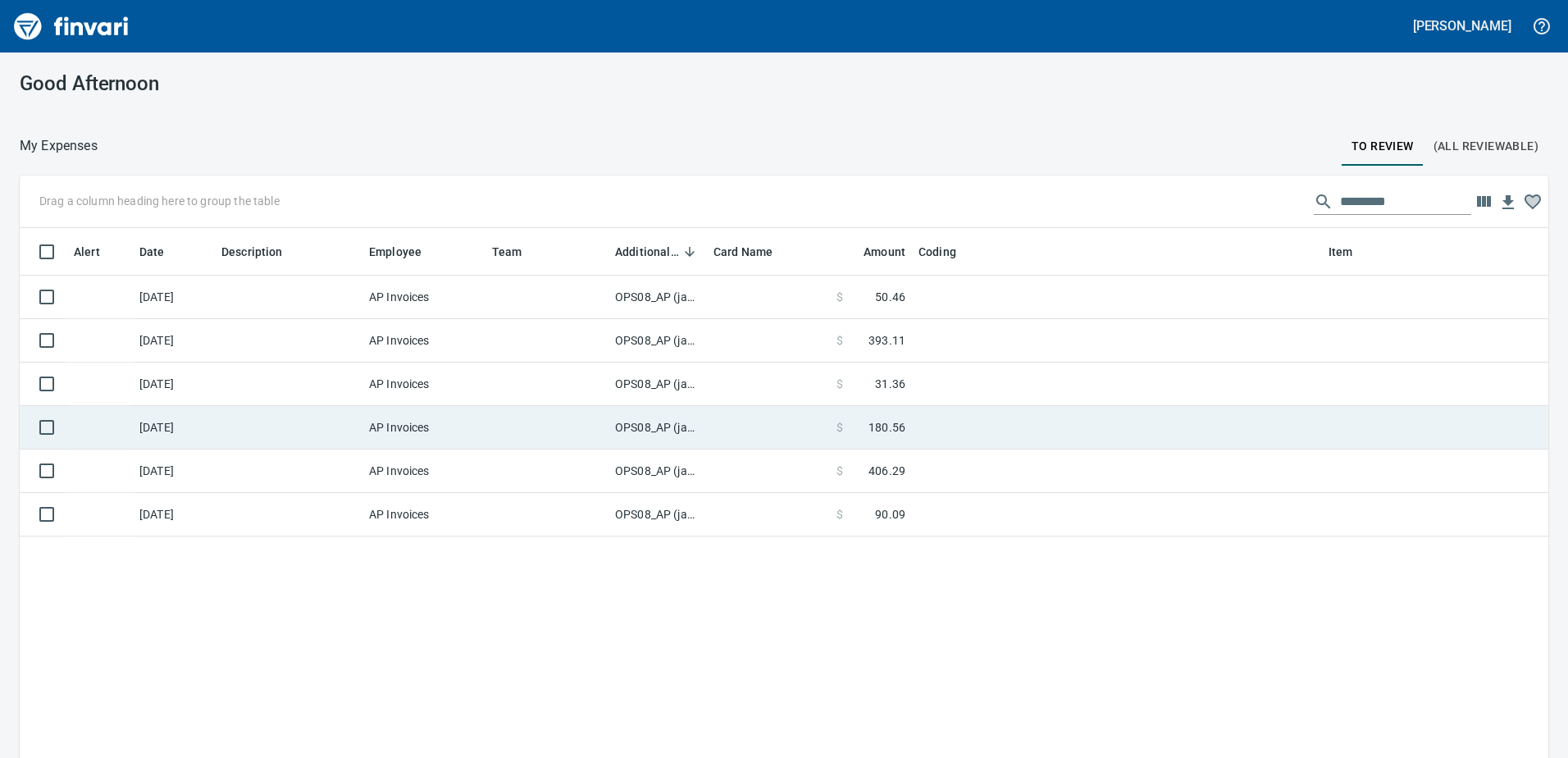
click at [651, 421] on td "OPS08_AP (janettep, samr)" at bounding box center [658, 427] width 98 height 43
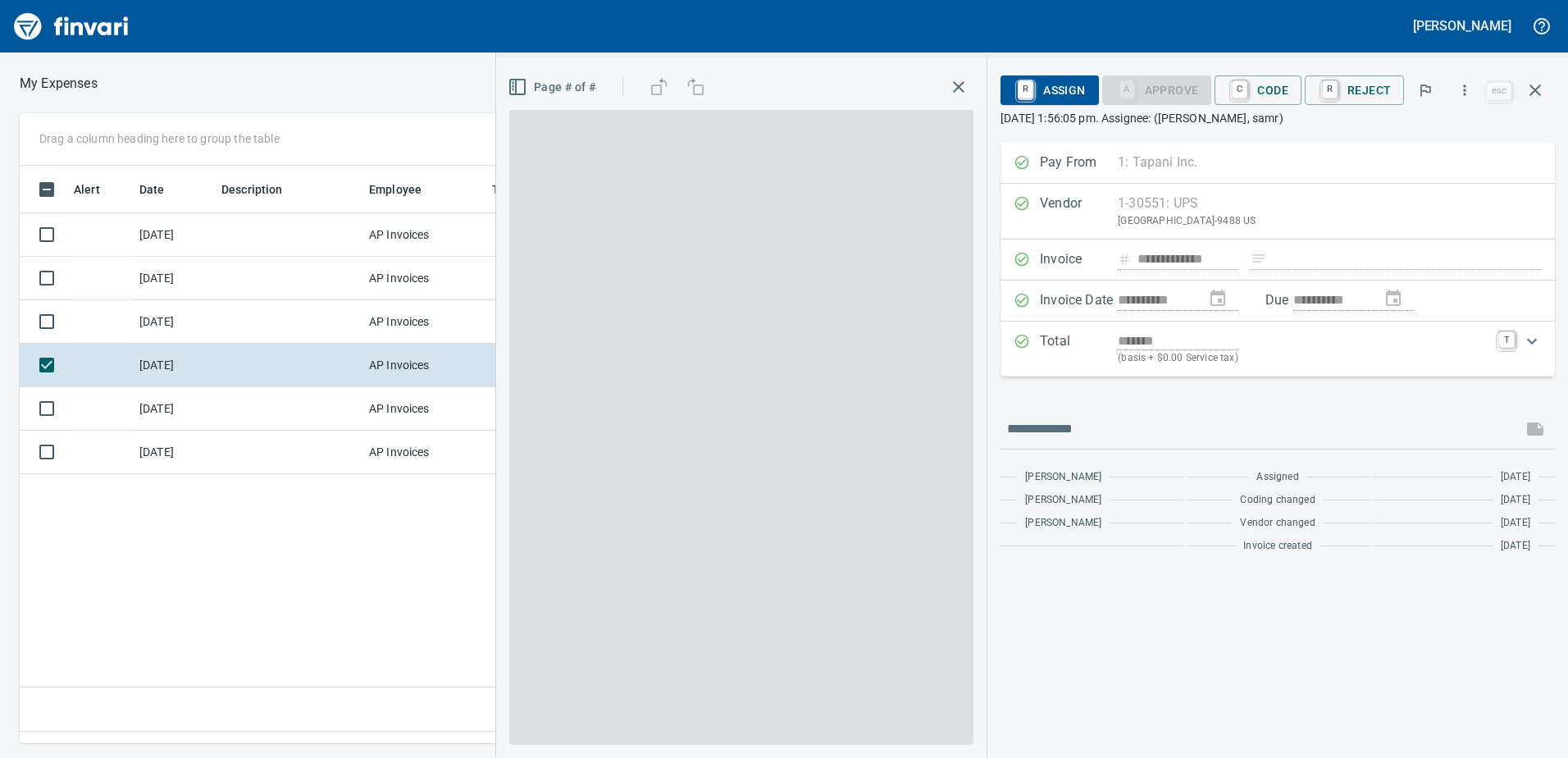
scroll to position [553, 1106]
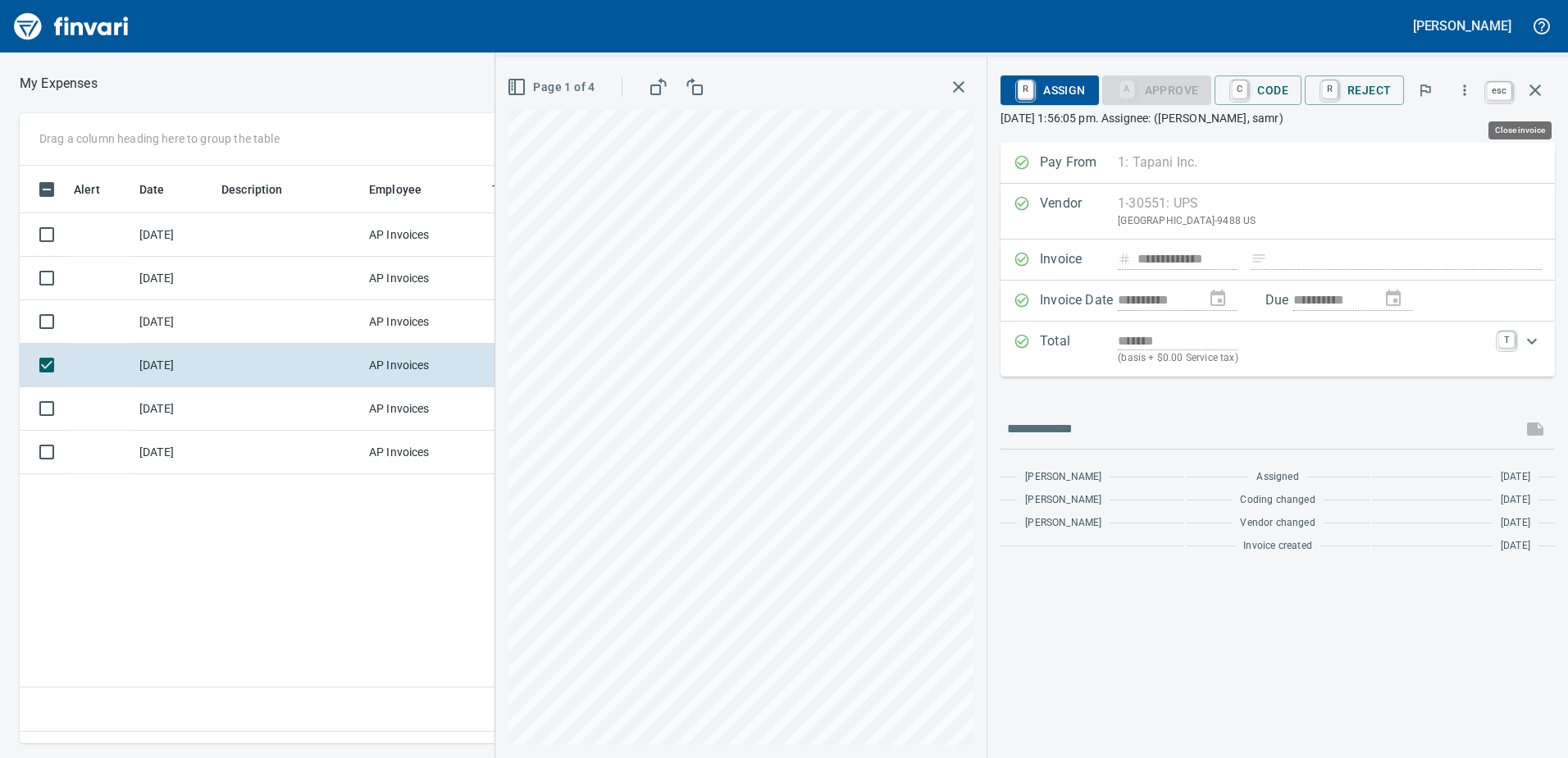
click at [1541, 88] on icon "button" at bounding box center [1535, 90] width 19 height 19
